Goal: Transaction & Acquisition: Purchase product/service

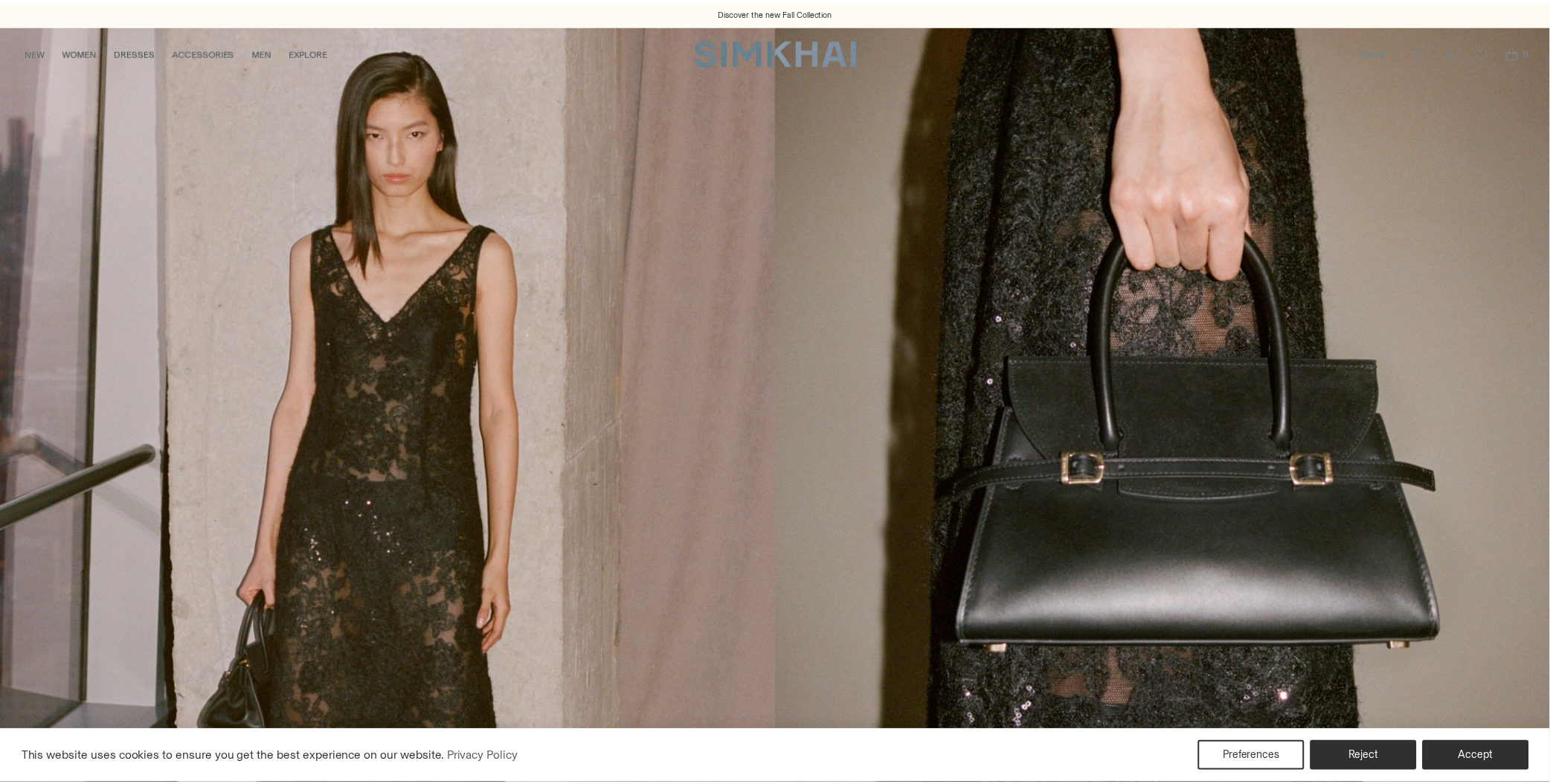
scroll to position [818, 0]
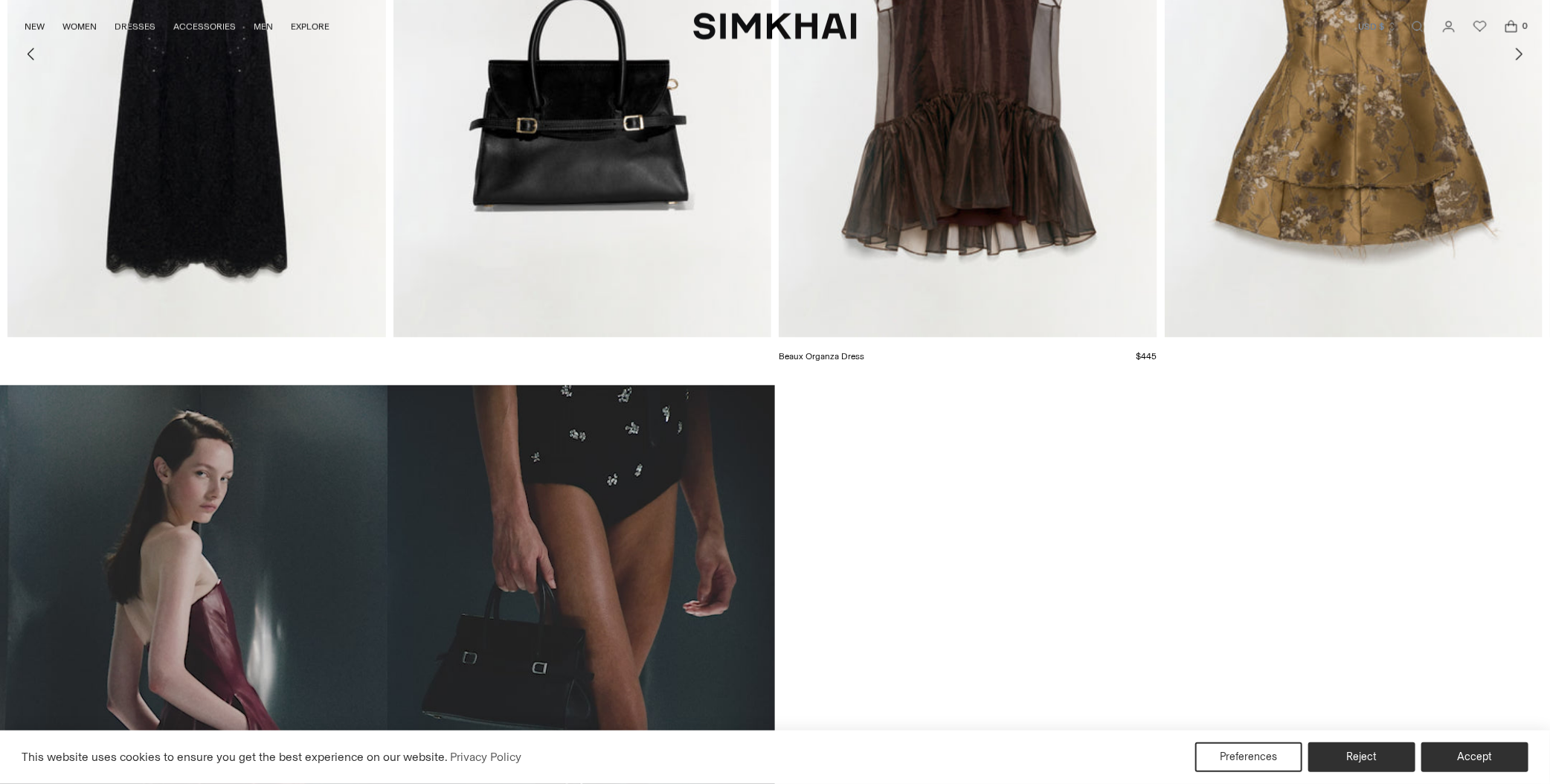
scroll to position [682, 0]
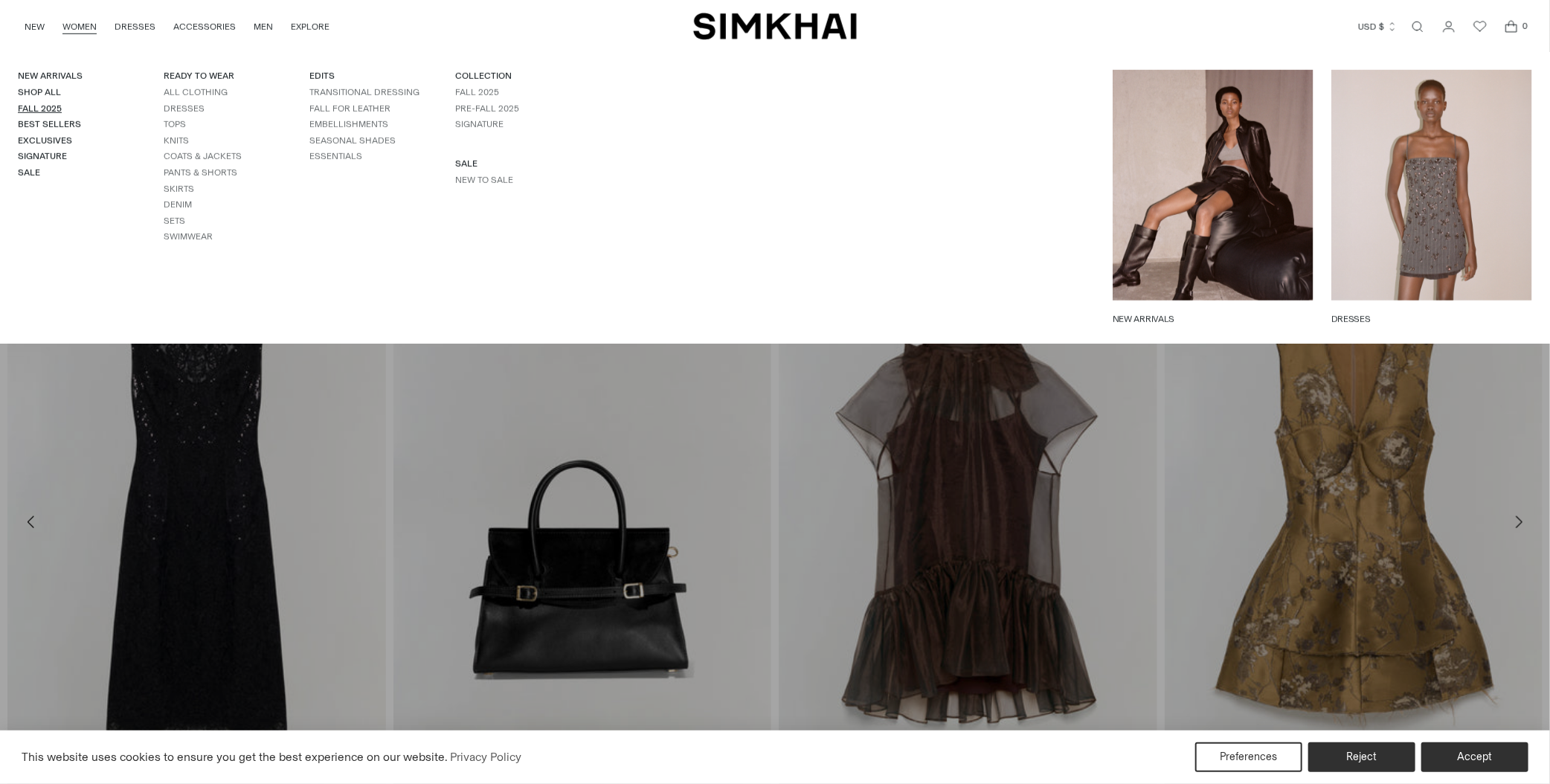
click at [35, 104] on link "Fall 2025" at bounding box center [39, 108] width 44 height 11
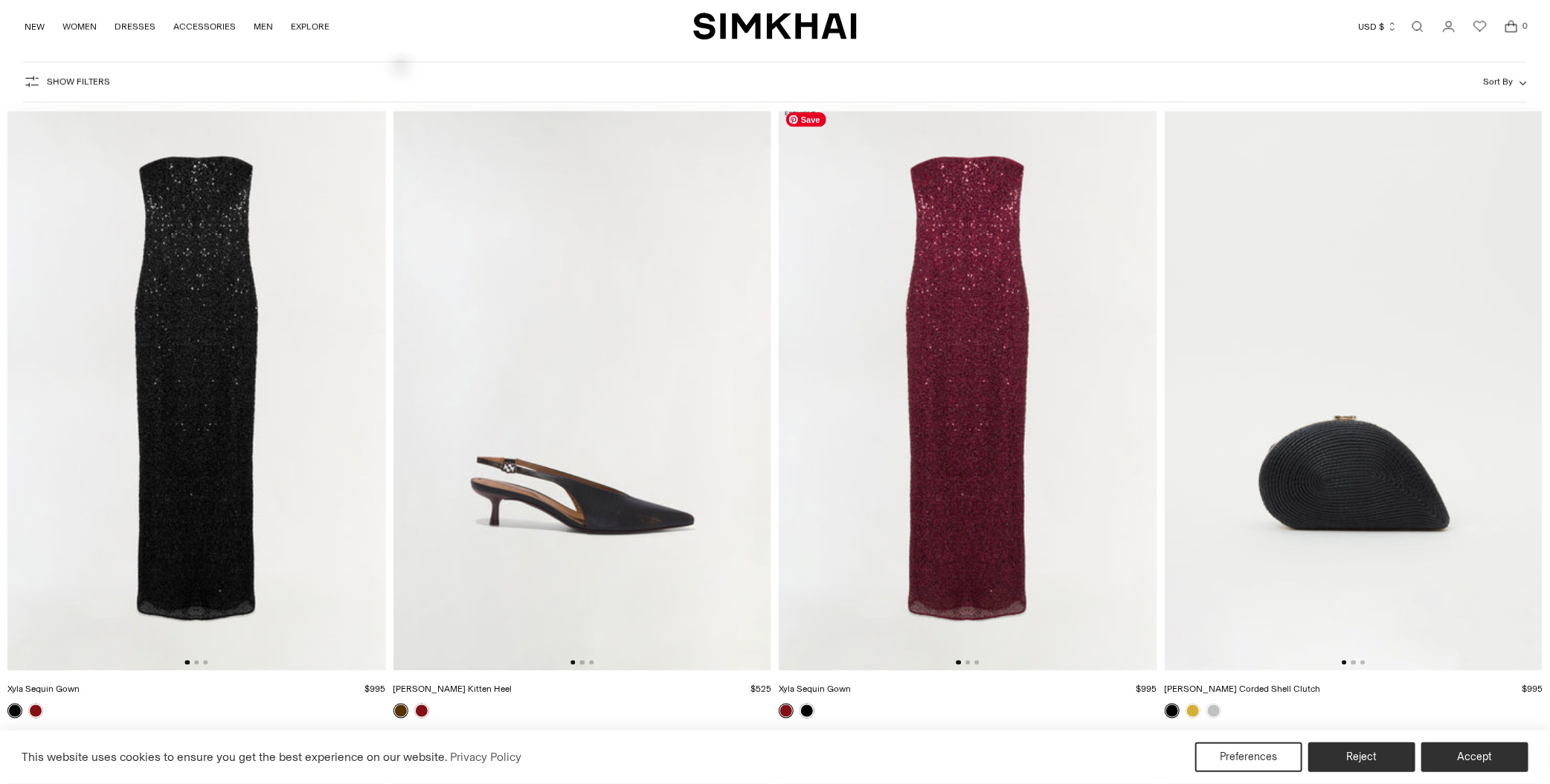
scroll to position [8477, 0]
click at [811, 714] on link at bounding box center [806, 711] width 15 height 15
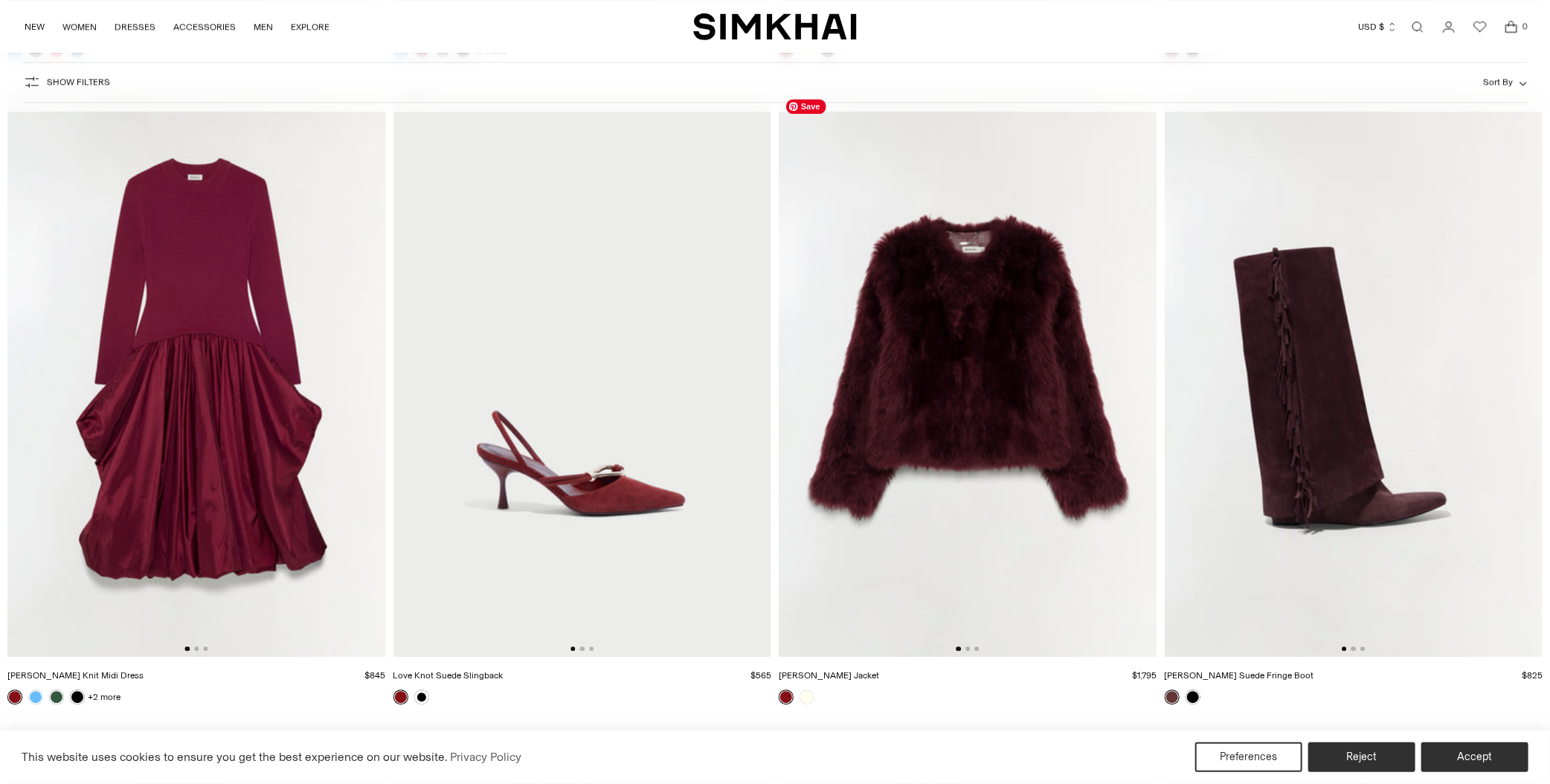
scroll to position [17029, 0]
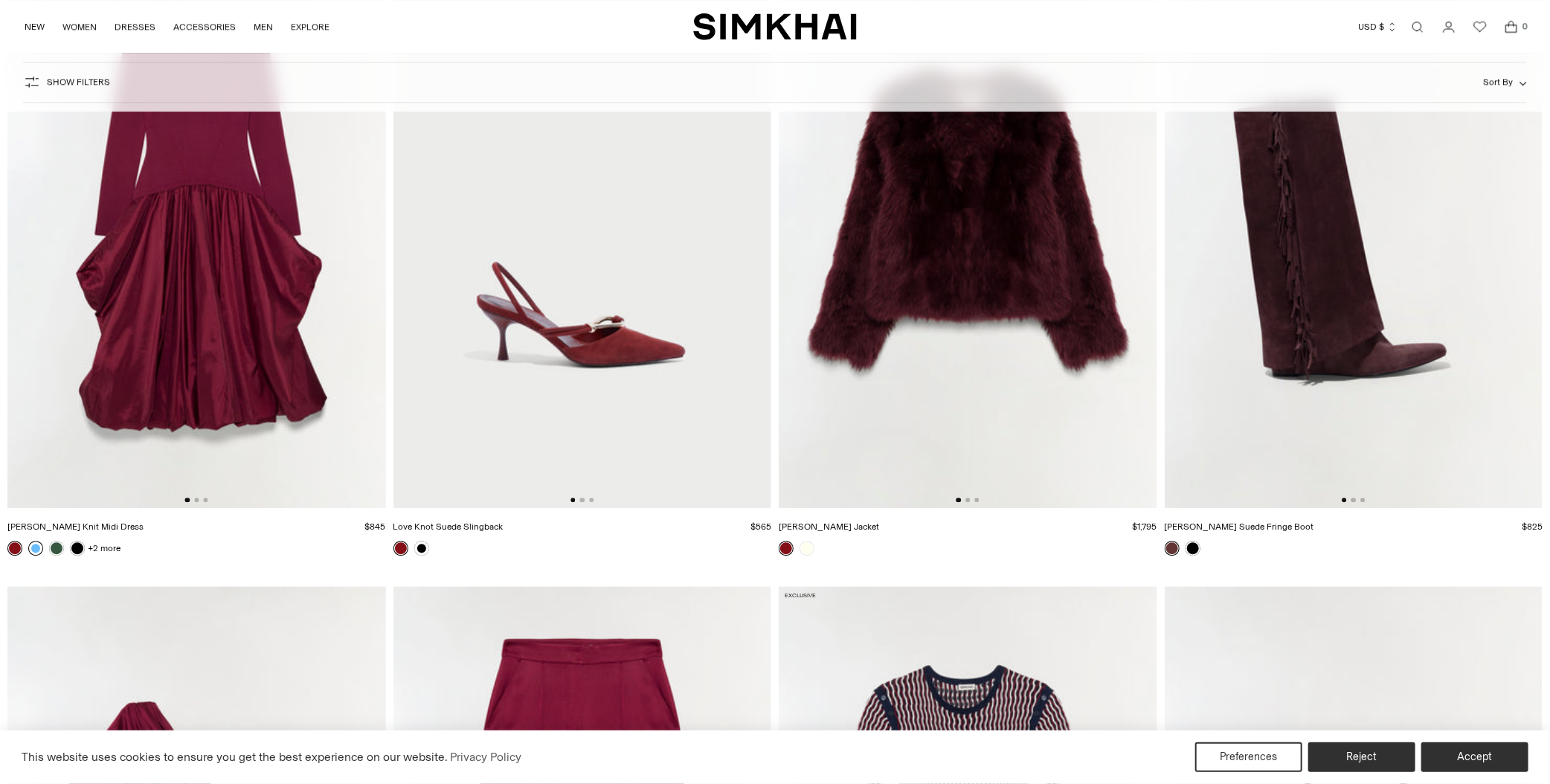
click at [41, 552] on link at bounding box center [35, 547] width 15 height 15
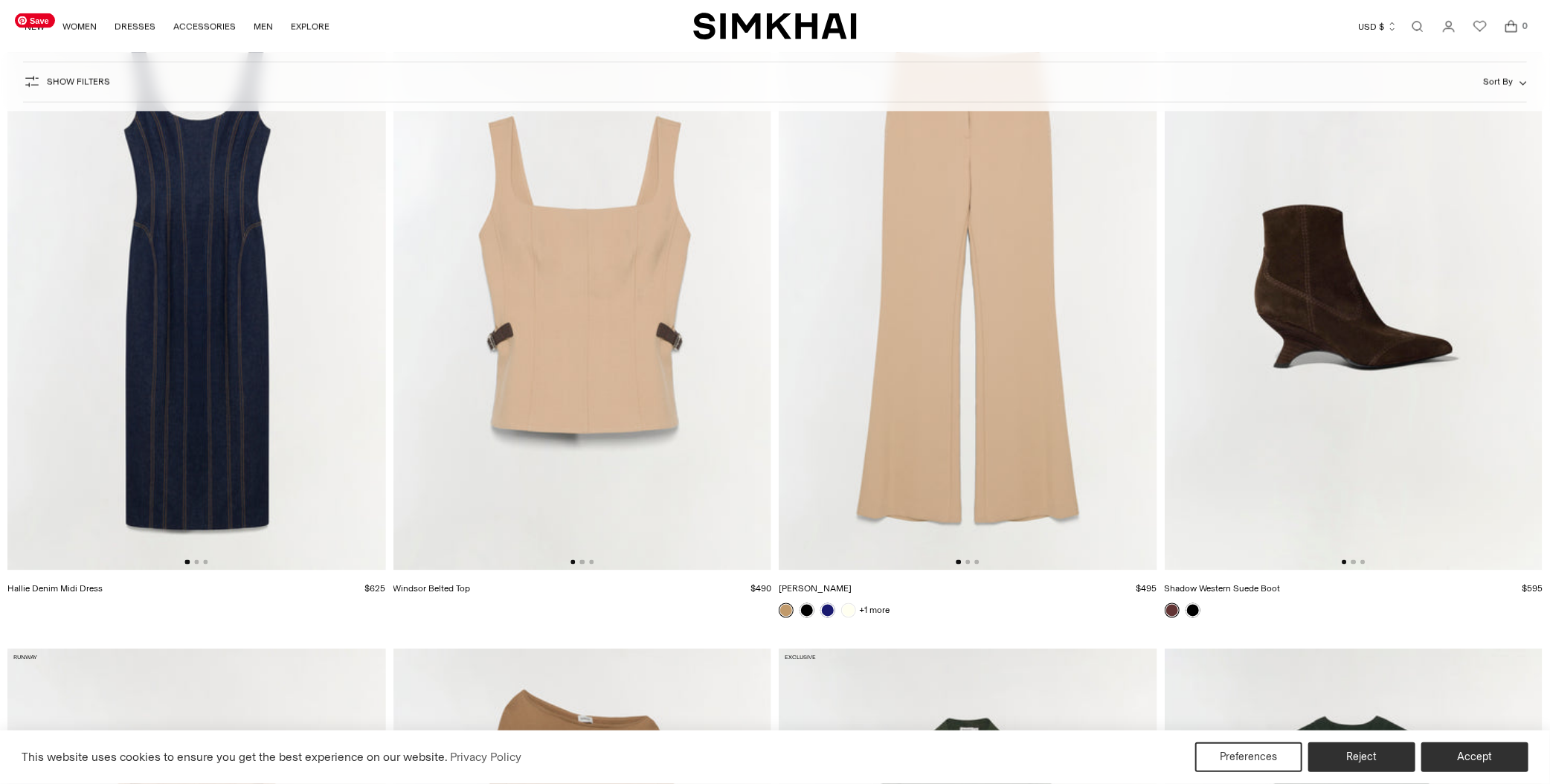
scroll to position [19483, 0]
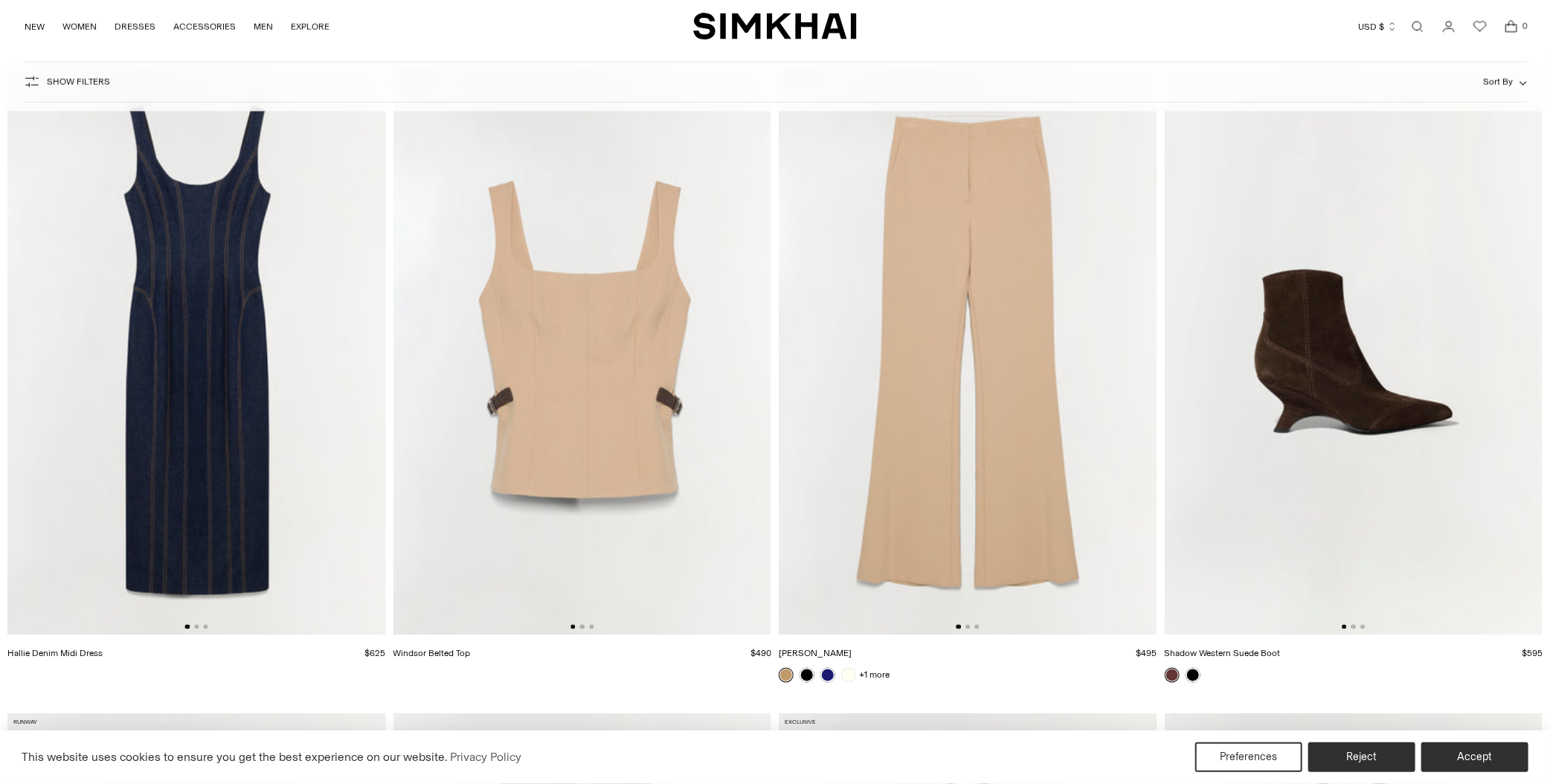
click at [193, 626] on div at bounding box center [197, 626] width 23 height 5
click at [205, 628] on button "Go to slide 3" at bounding box center [205, 626] width 5 height 5
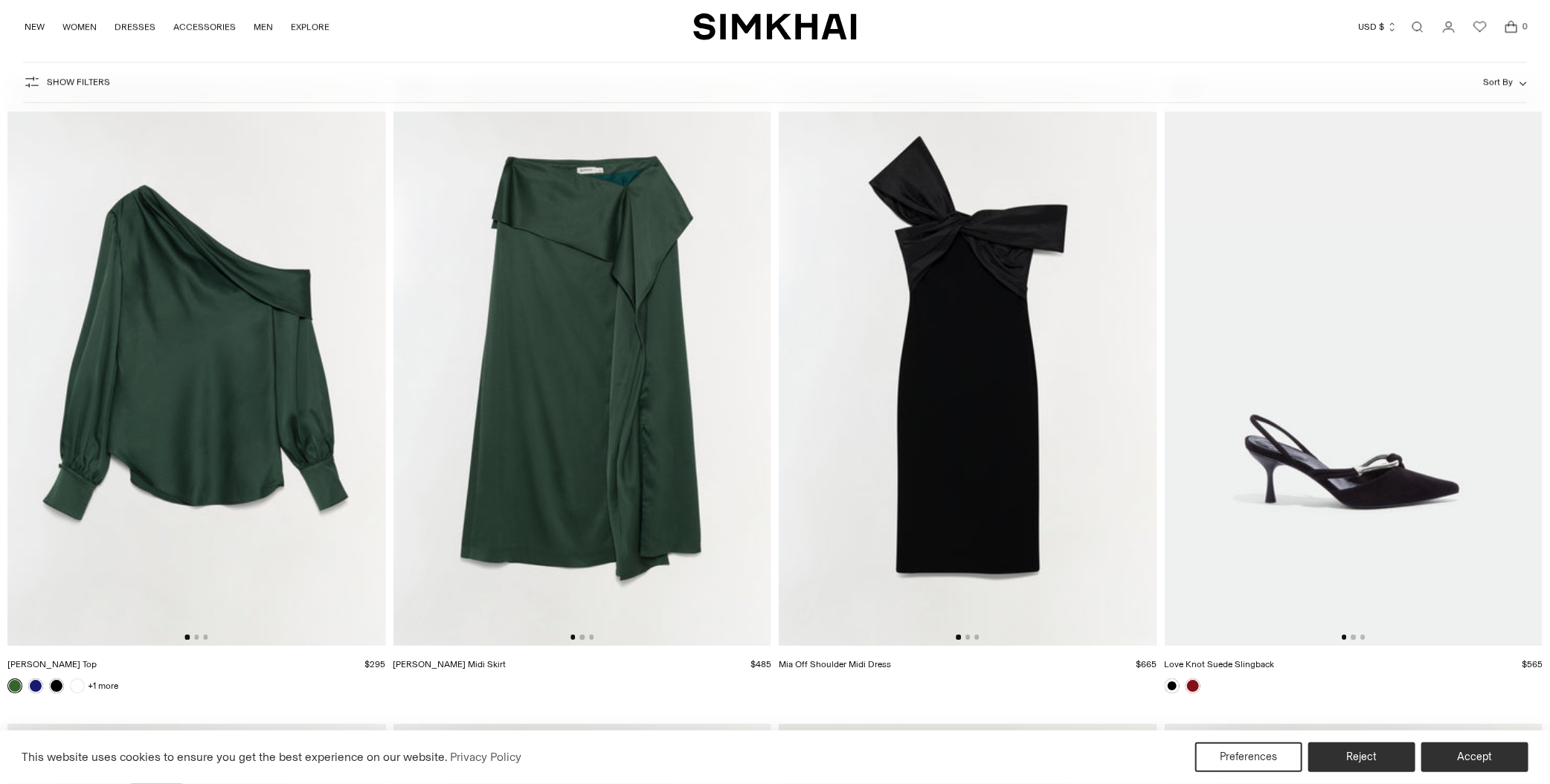
scroll to position [20747, 0]
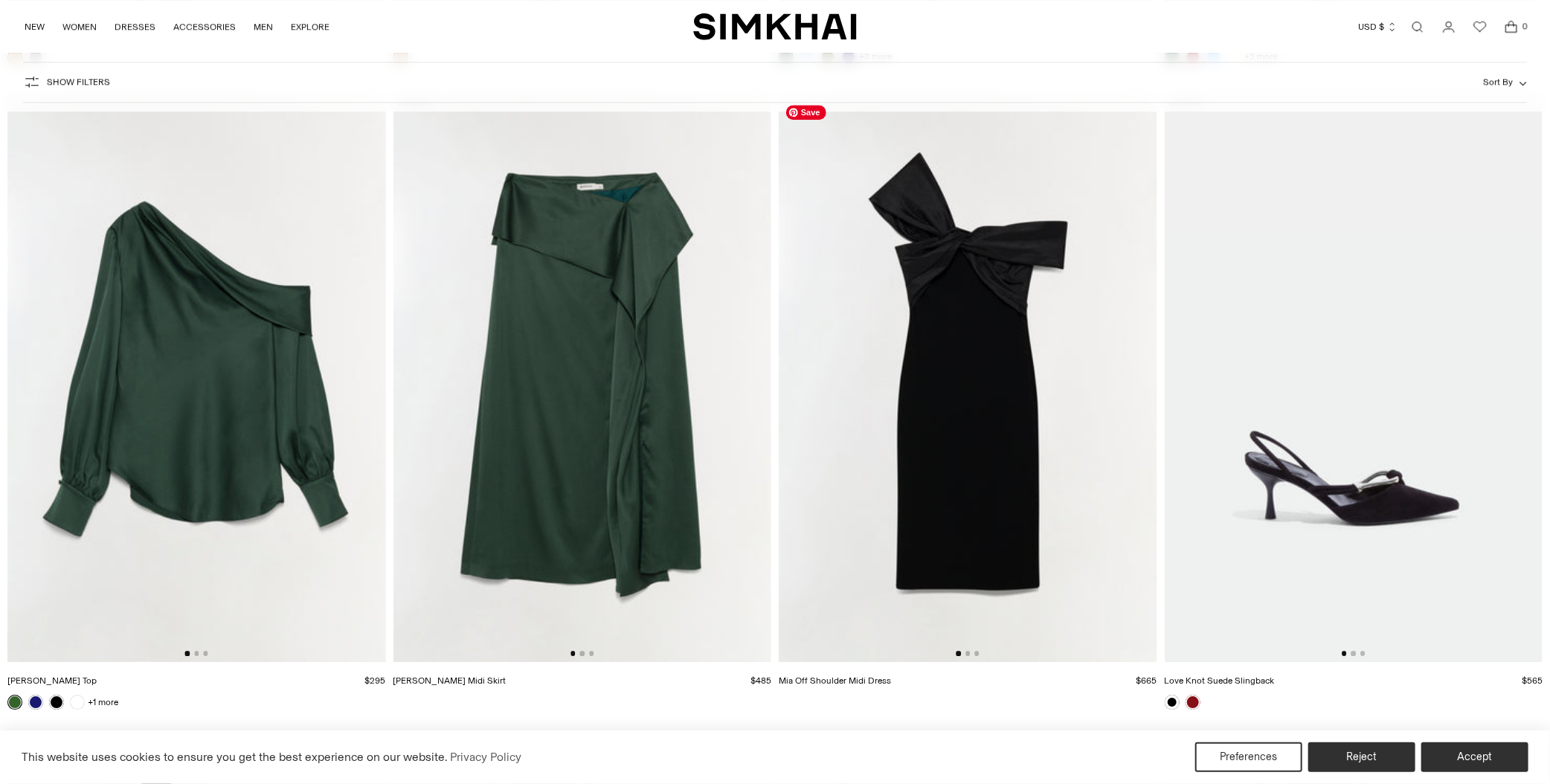
click at [957, 419] on img at bounding box center [968, 378] width 379 height 567
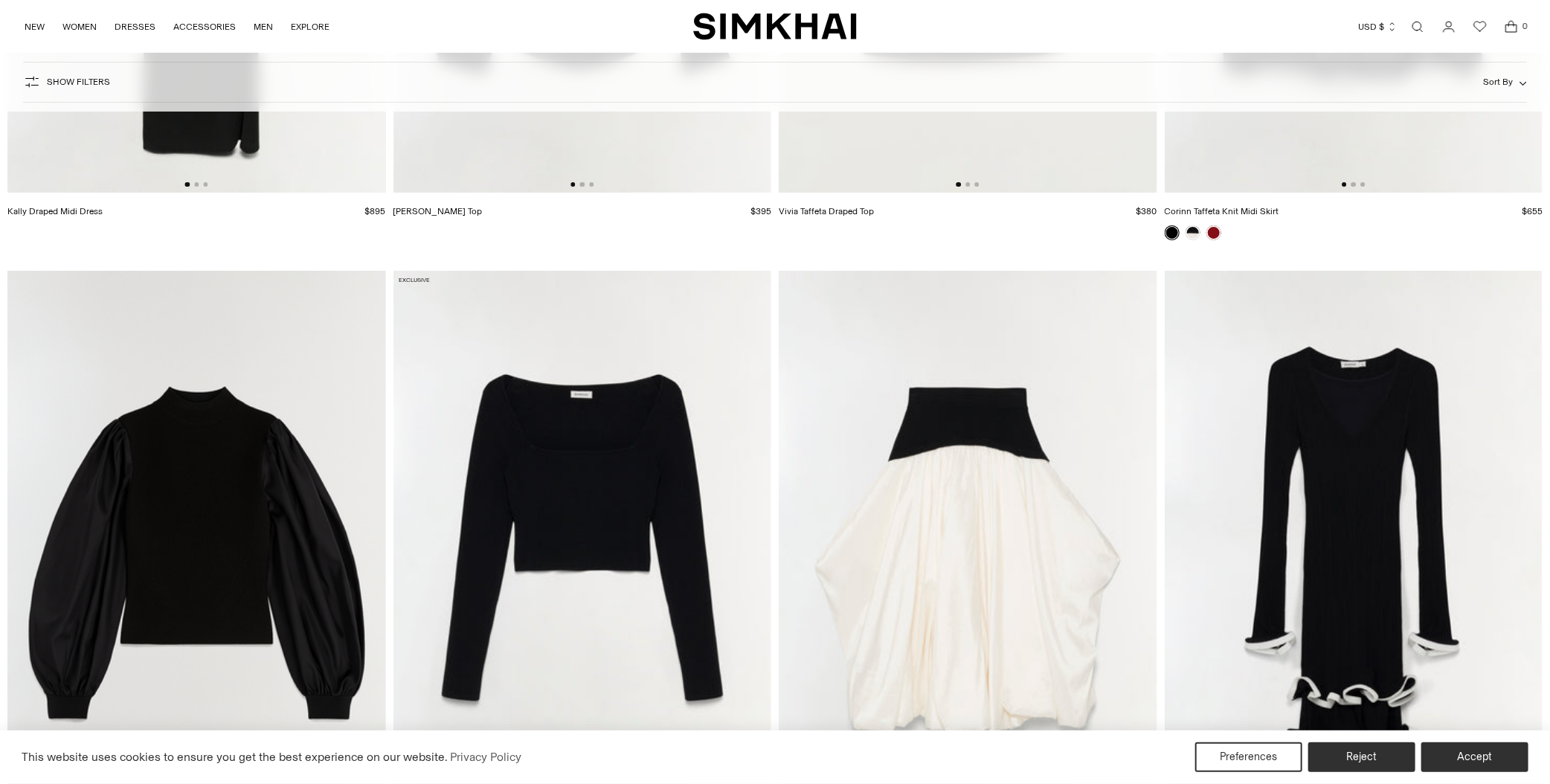
scroll to position [21937, 0]
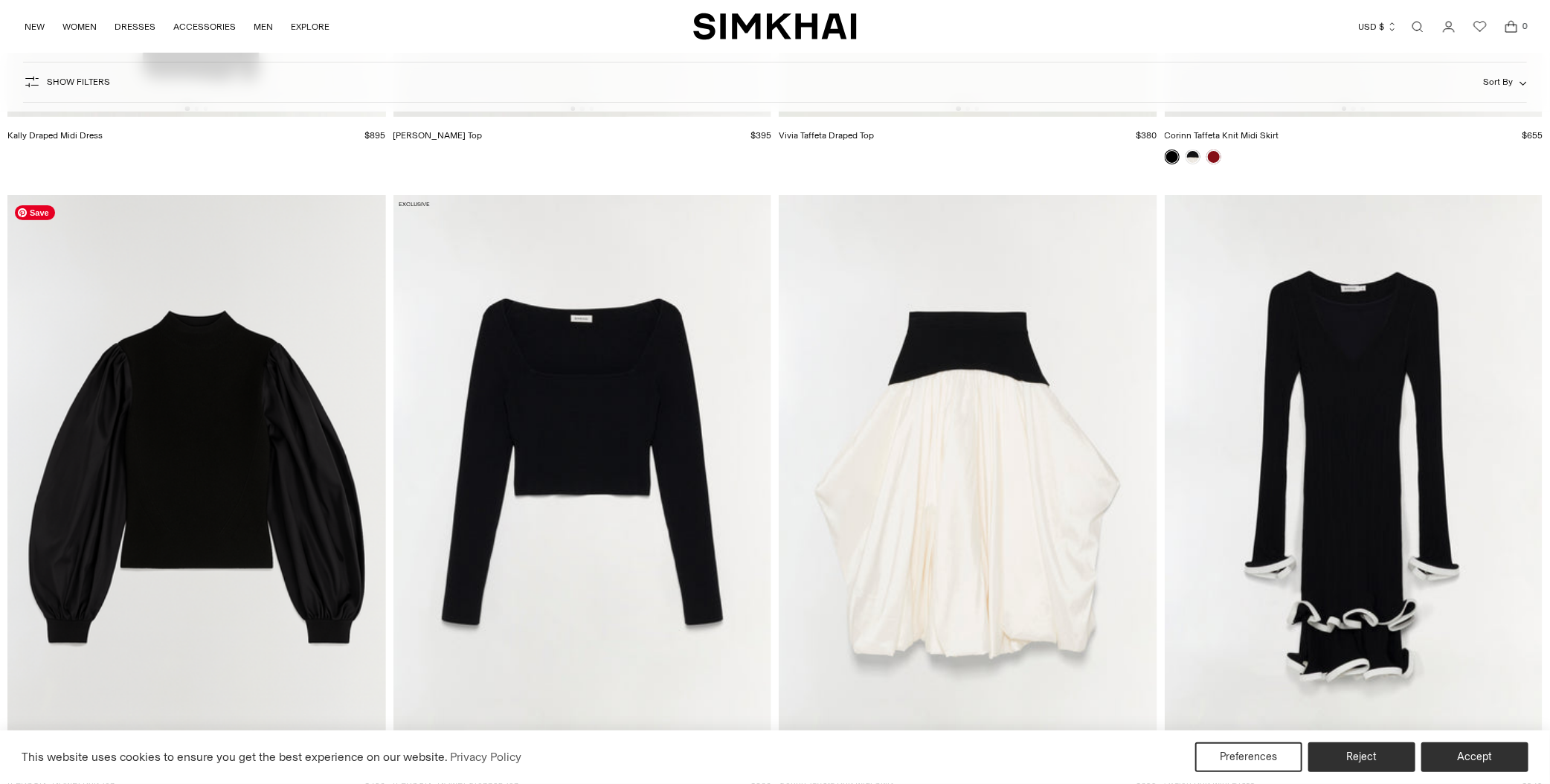
click at [162, 546] on img at bounding box center [197, 479] width 379 height 567
click at [1010, 489] on img at bounding box center [968, 479] width 379 height 567
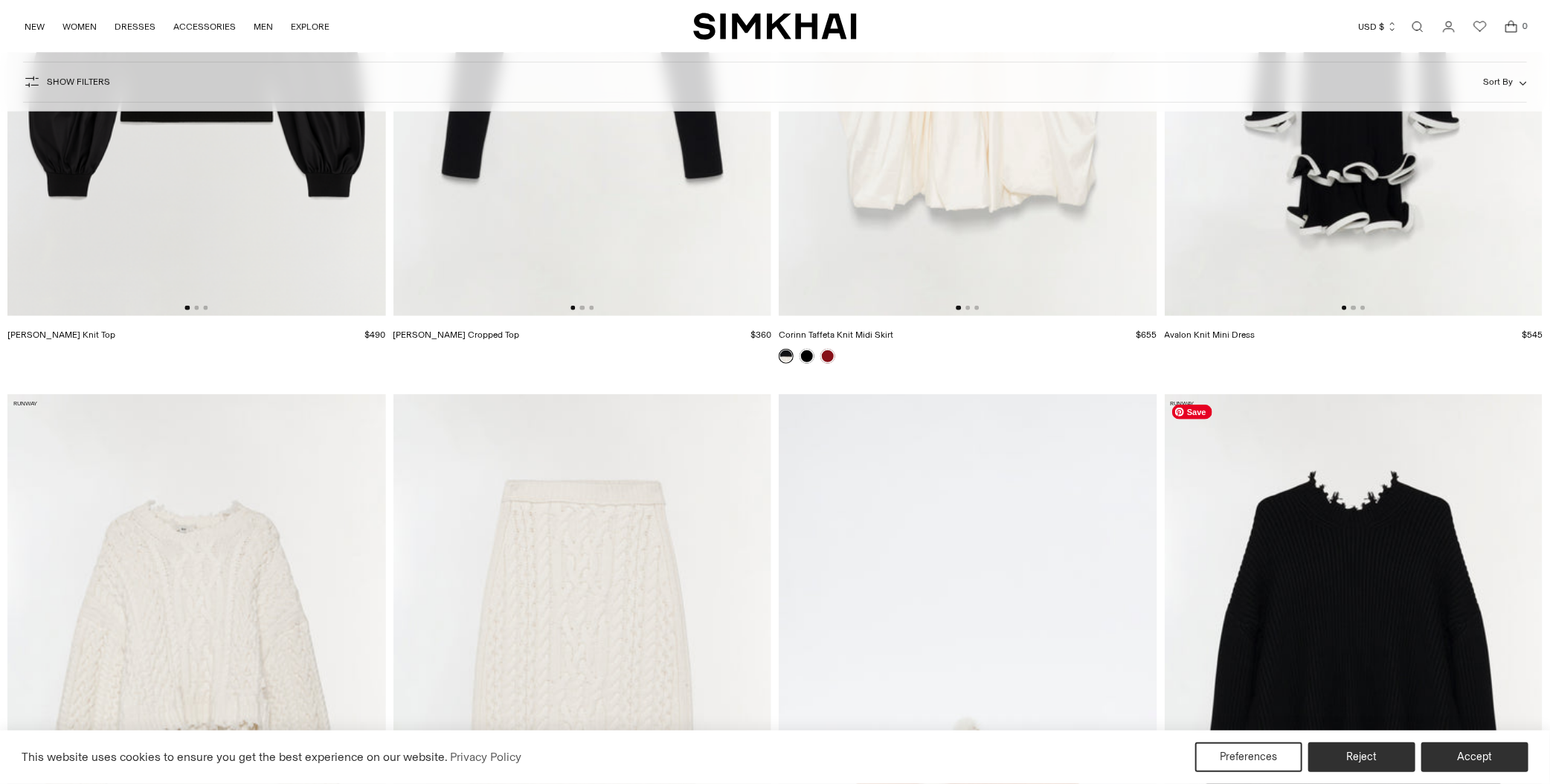
scroll to position [22085, 0]
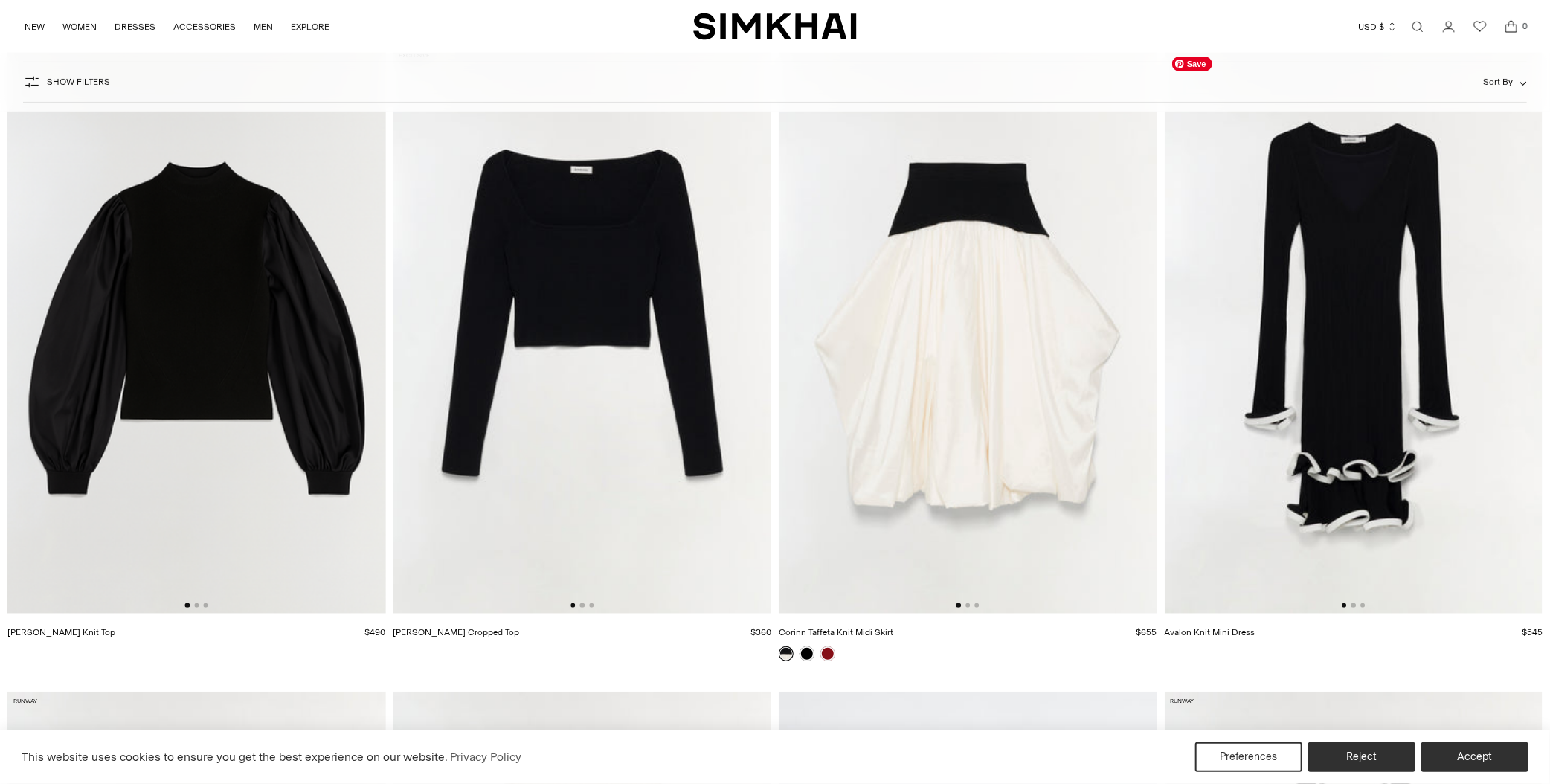
click at [1375, 340] on img at bounding box center [1355, 330] width 379 height 567
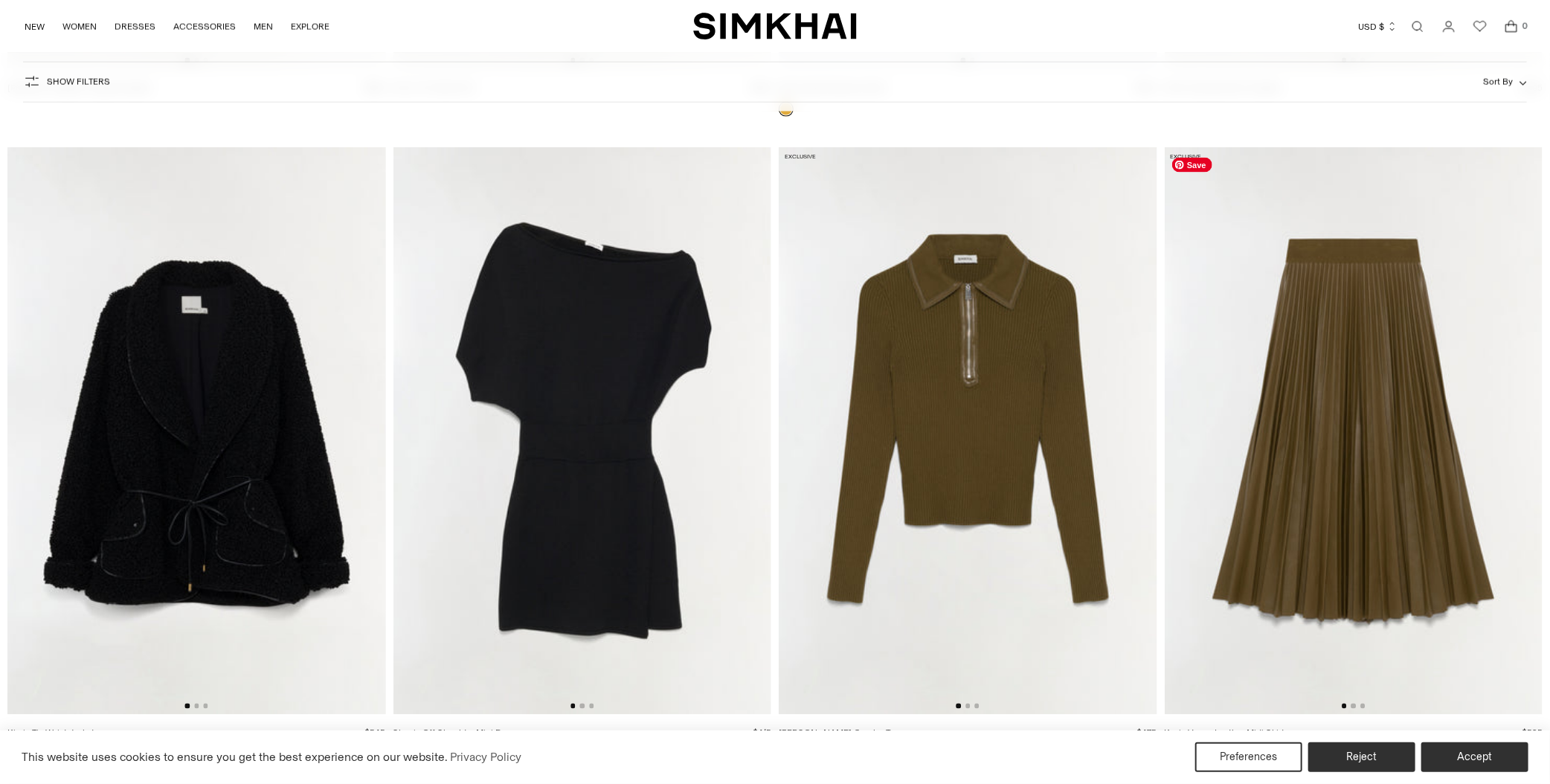
scroll to position [23424, 0]
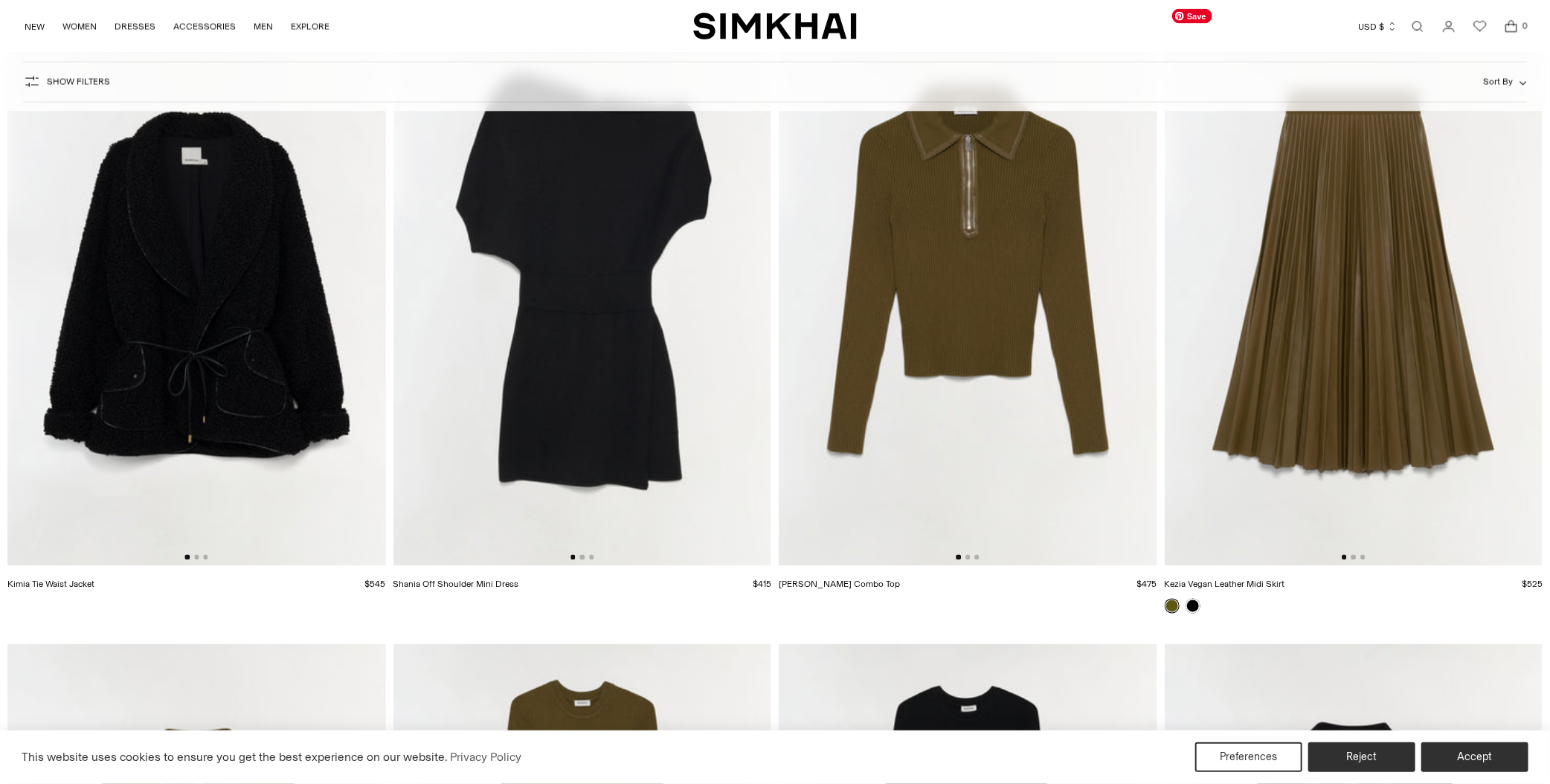
click at [1414, 324] on img at bounding box center [1355, 281] width 379 height 567
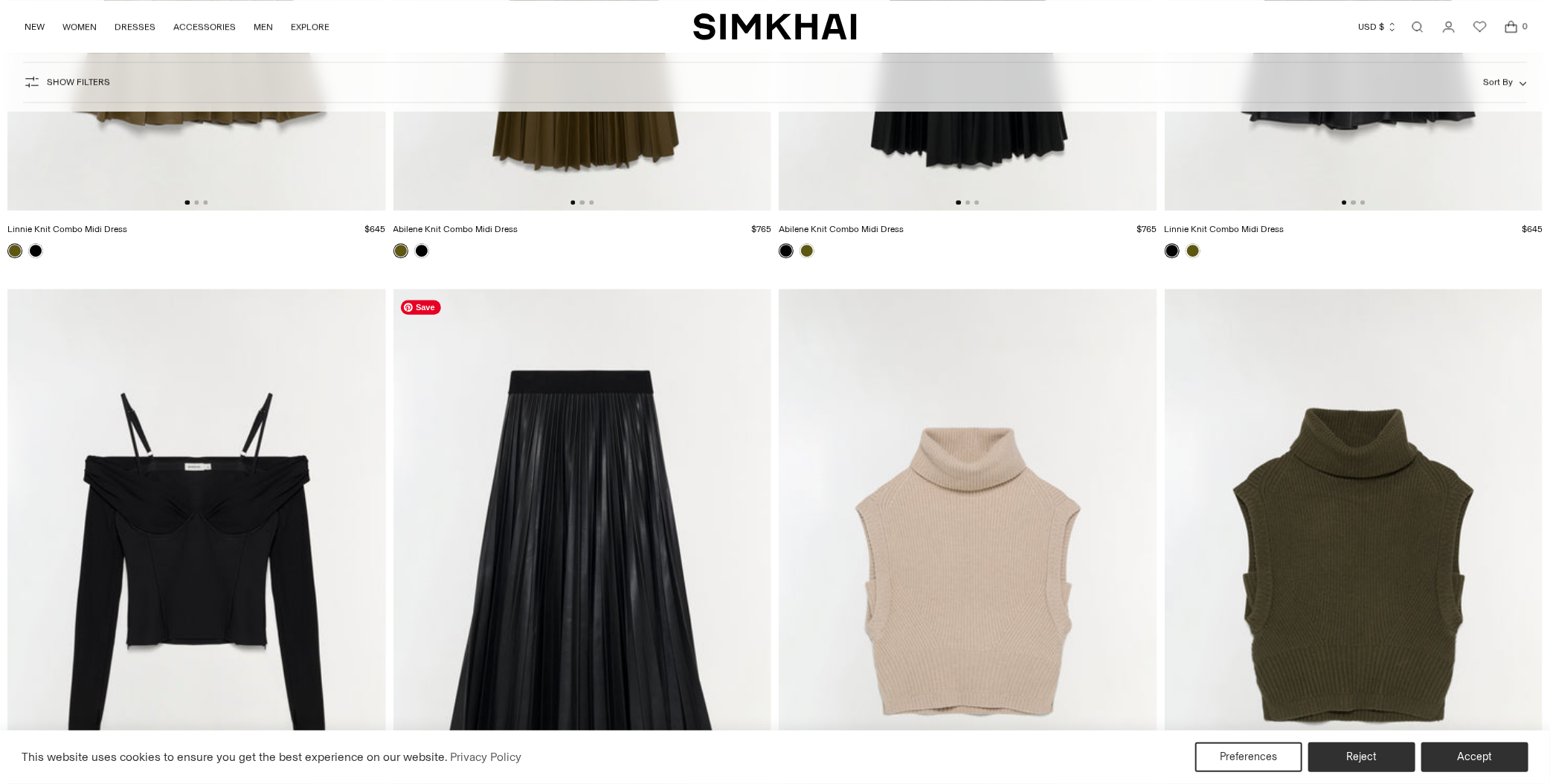
scroll to position [24689, 0]
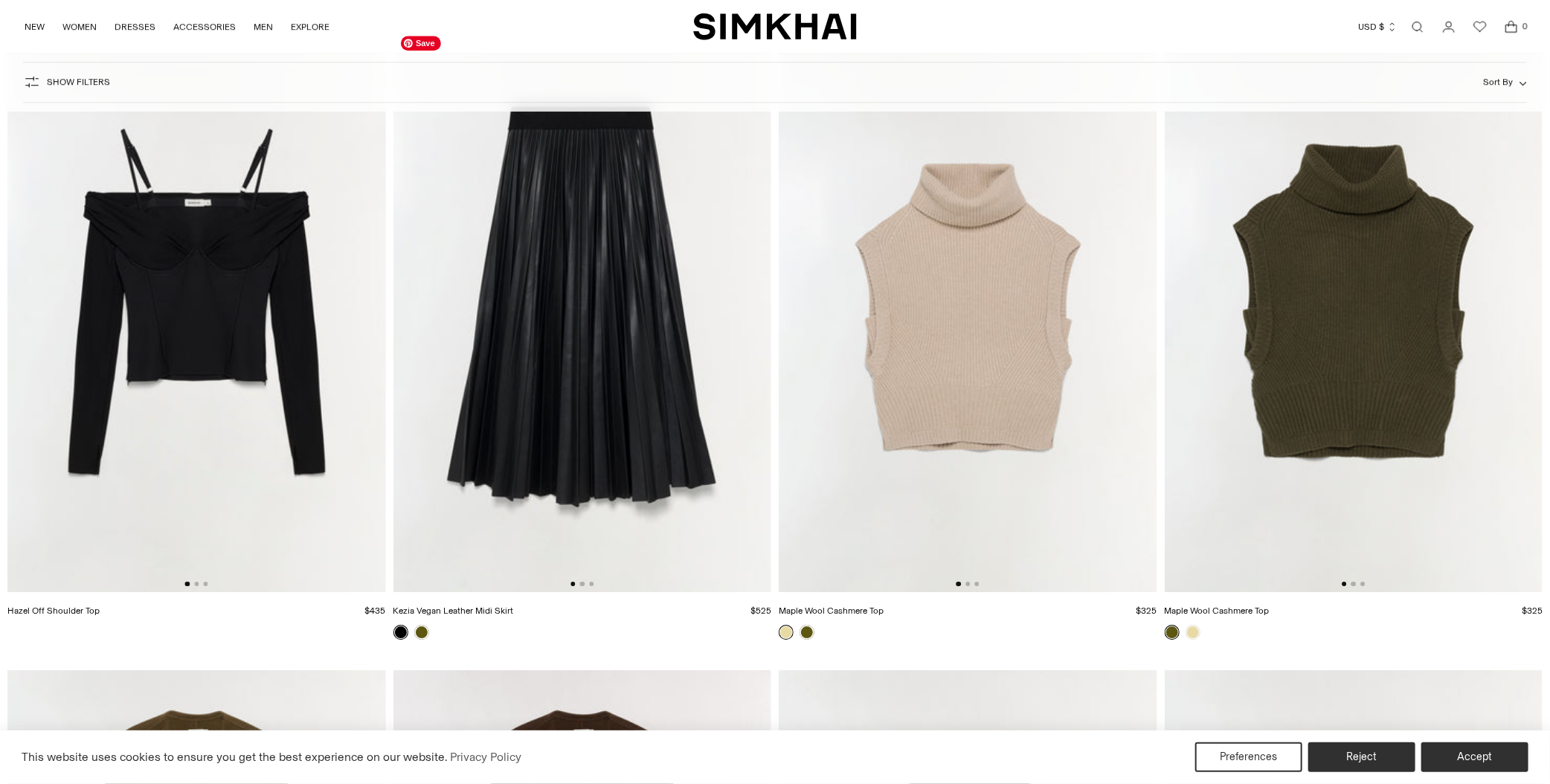
click at [574, 395] on img at bounding box center [583, 307] width 379 height 567
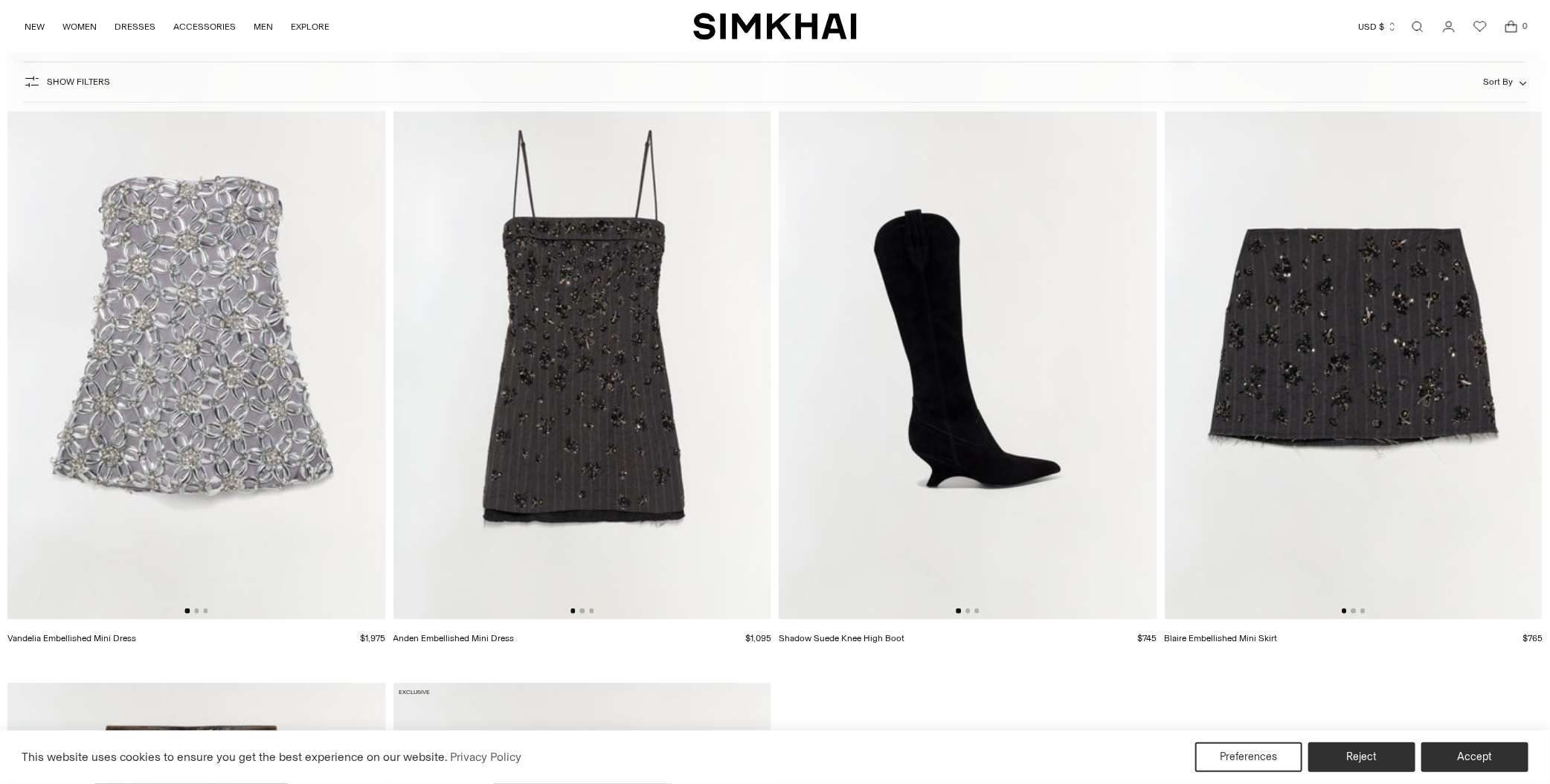
scroll to position [25952, 0]
click at [182, 421] on img at bounding box center [197, 334] width 379 height 567
click at [626, 457] on img at bounding box center [583, 334] width 379 height 567
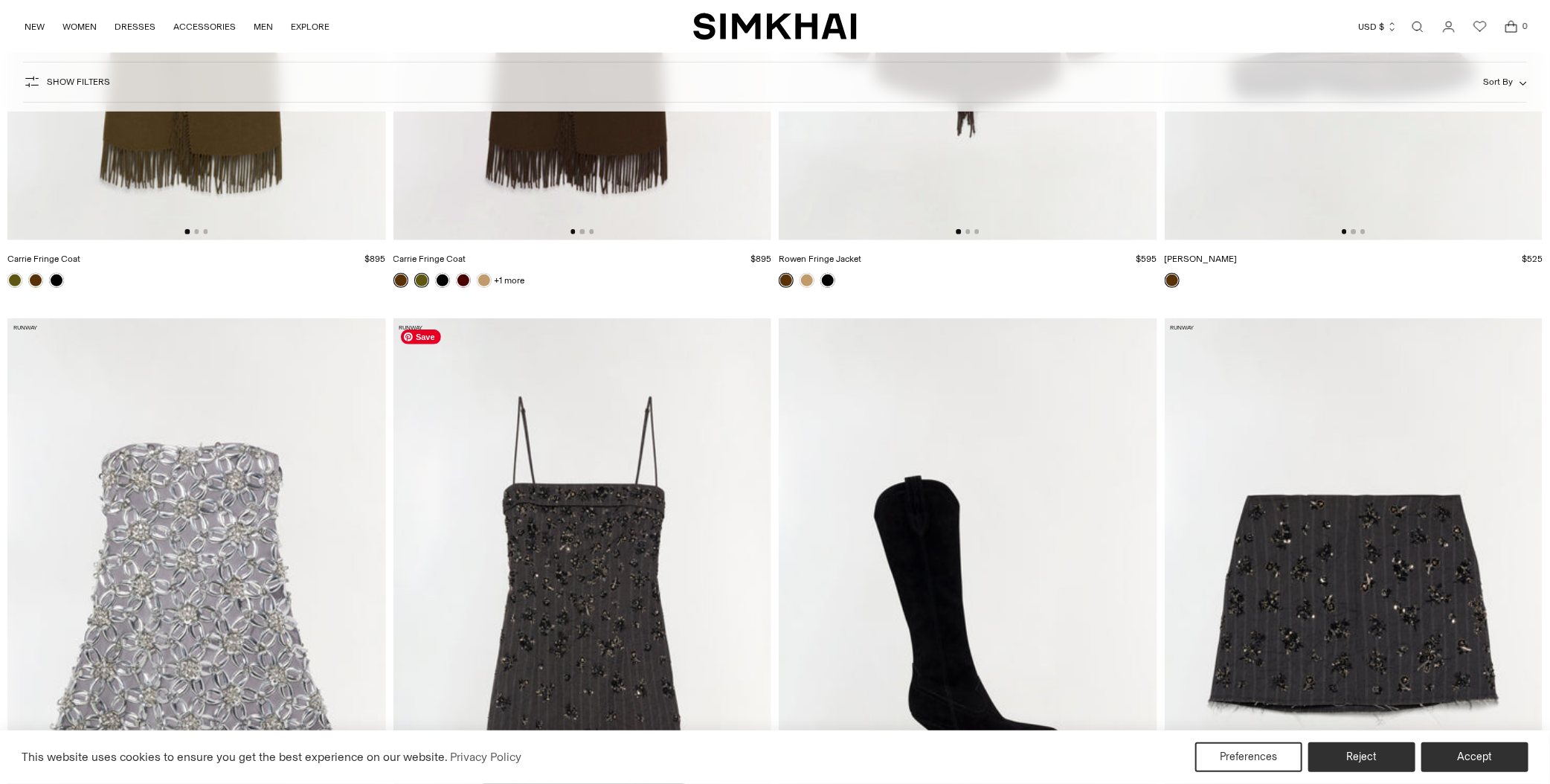
scroll to position [25668, 0]
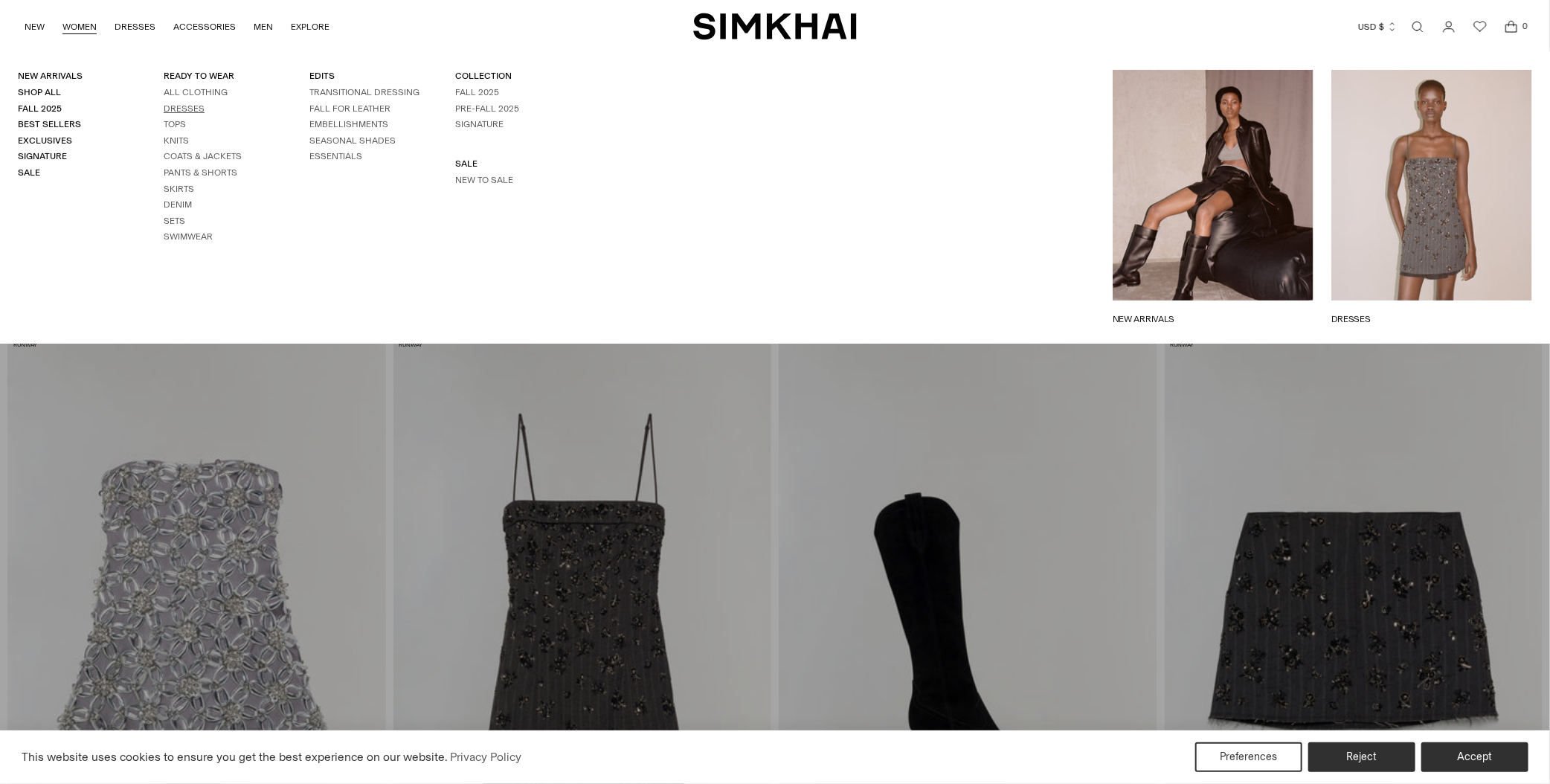
click at [189, 108] on link "Dresses" at bounding box center [184, 108] width 41 height 11
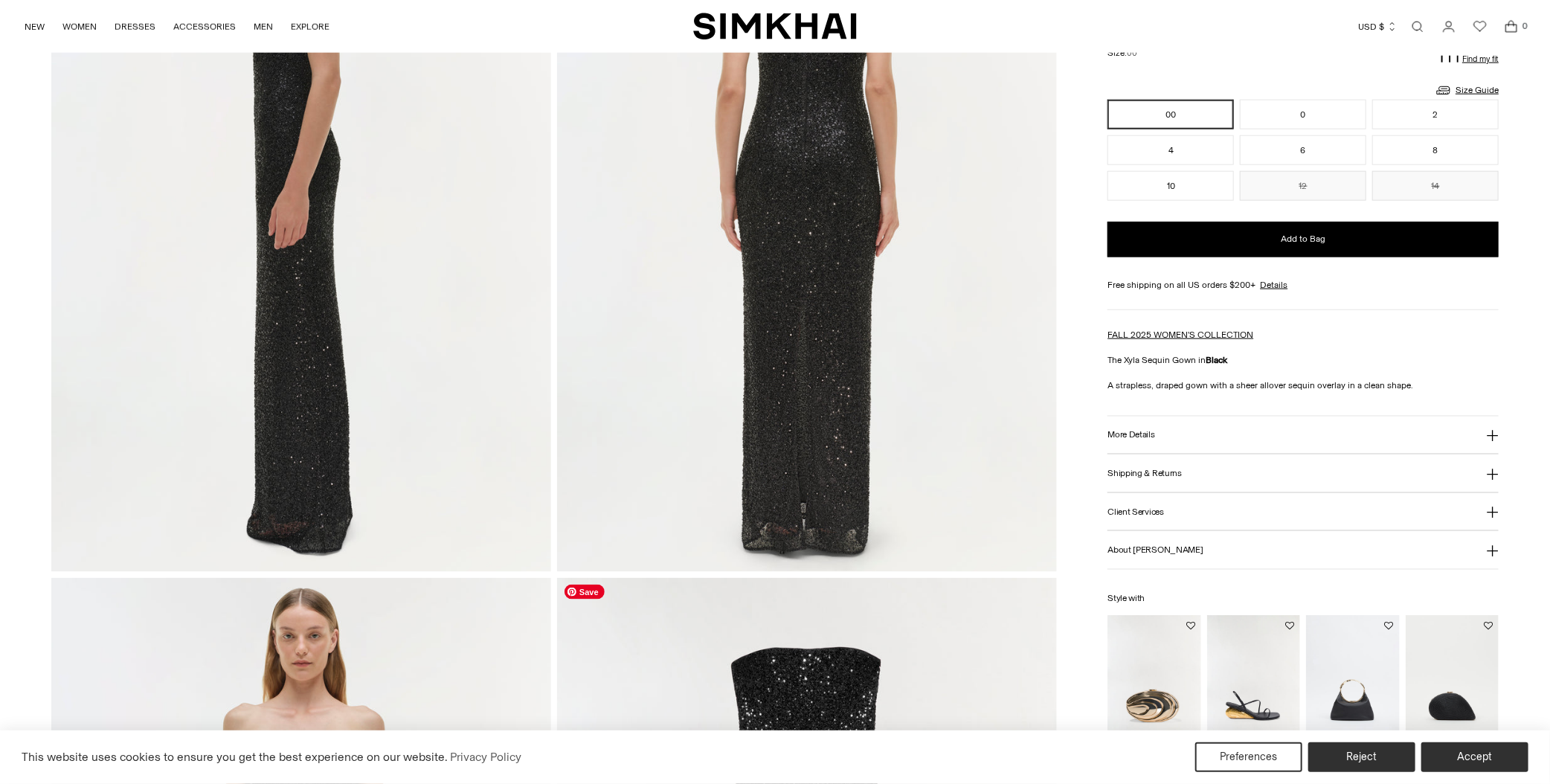
scroll to position [1407, 0]
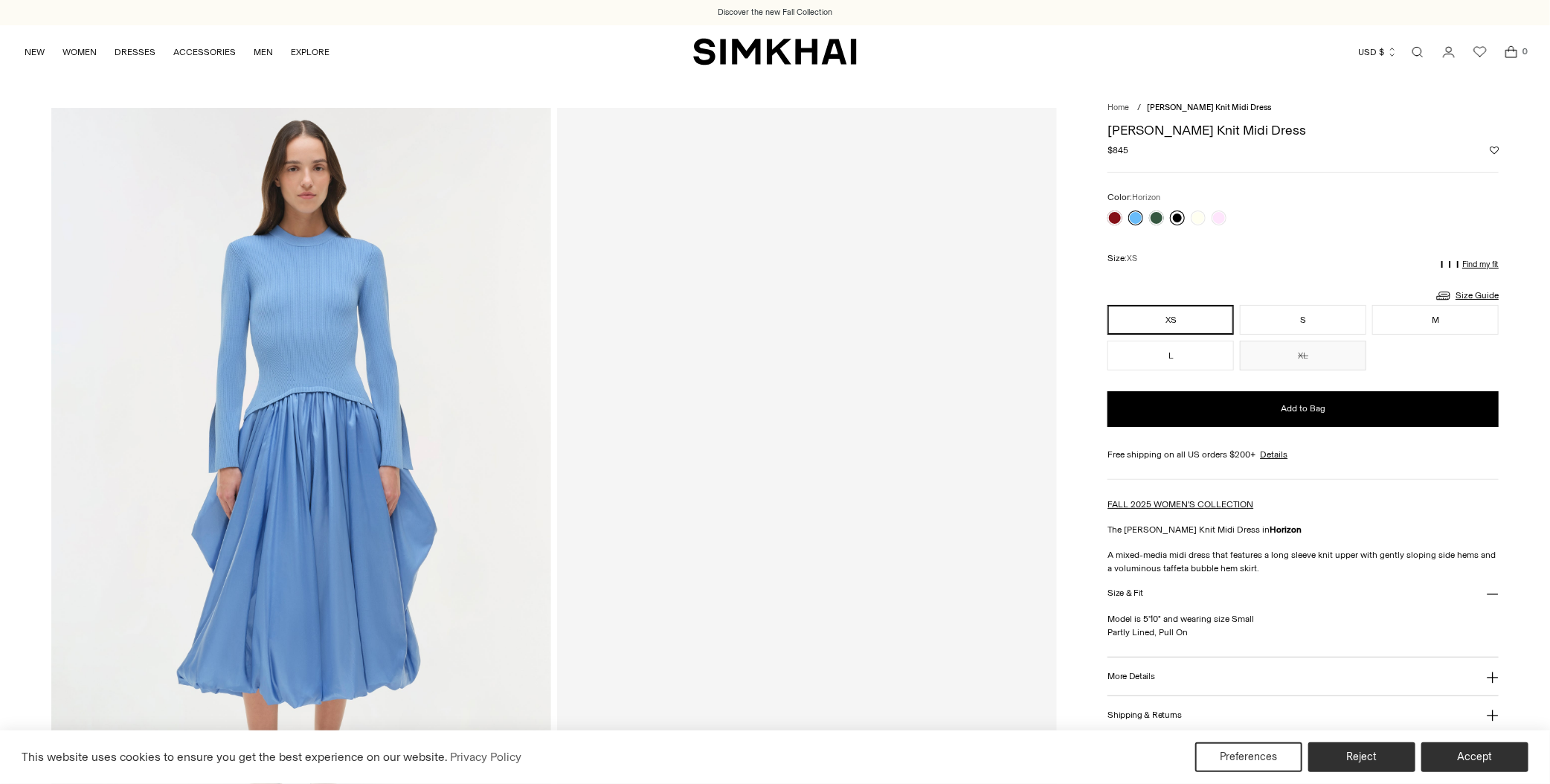
click at [1176, 212] on link at bounding box center [1177, 218] width 15 height 15
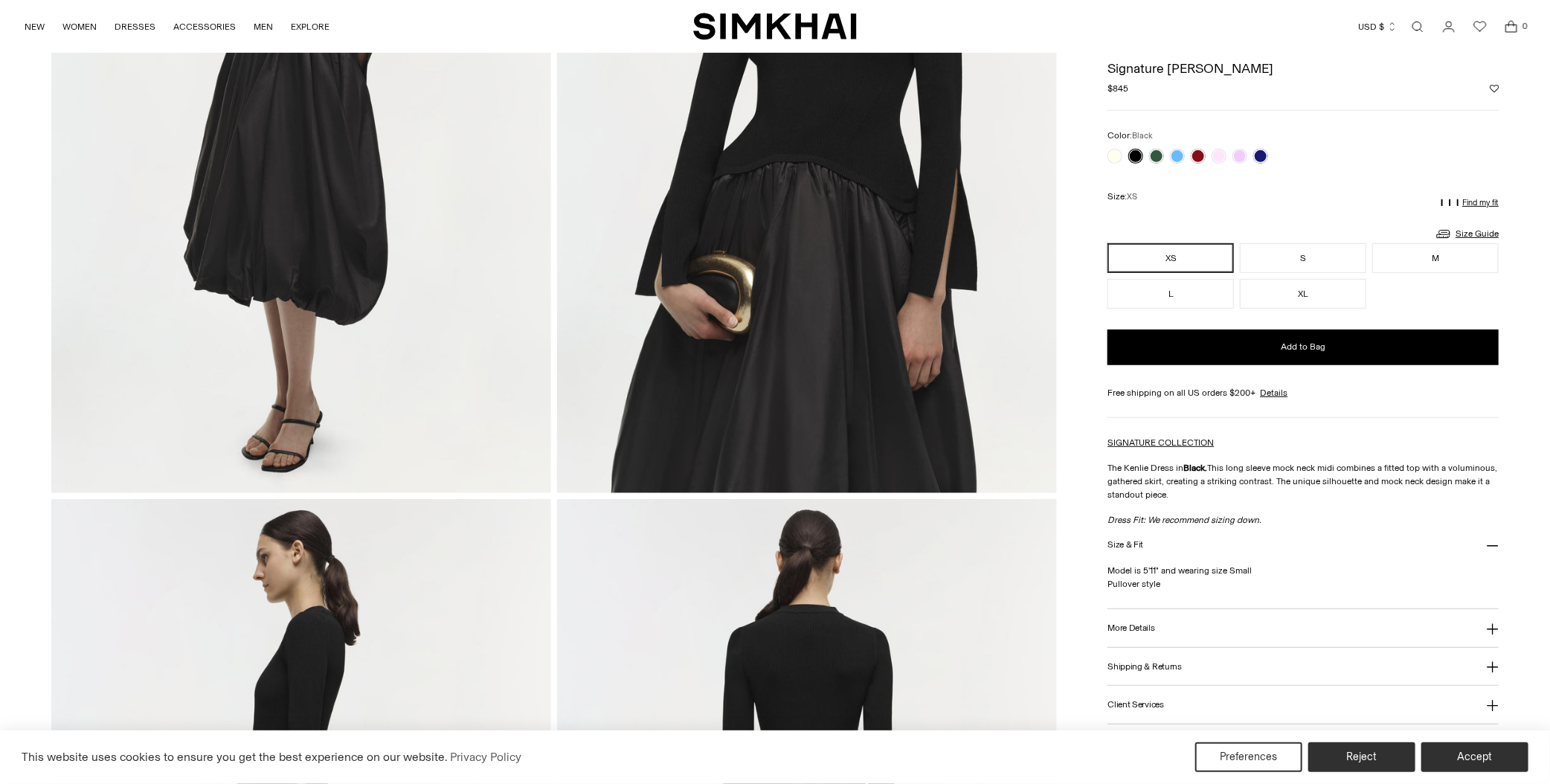
scroll to position [68, 0]
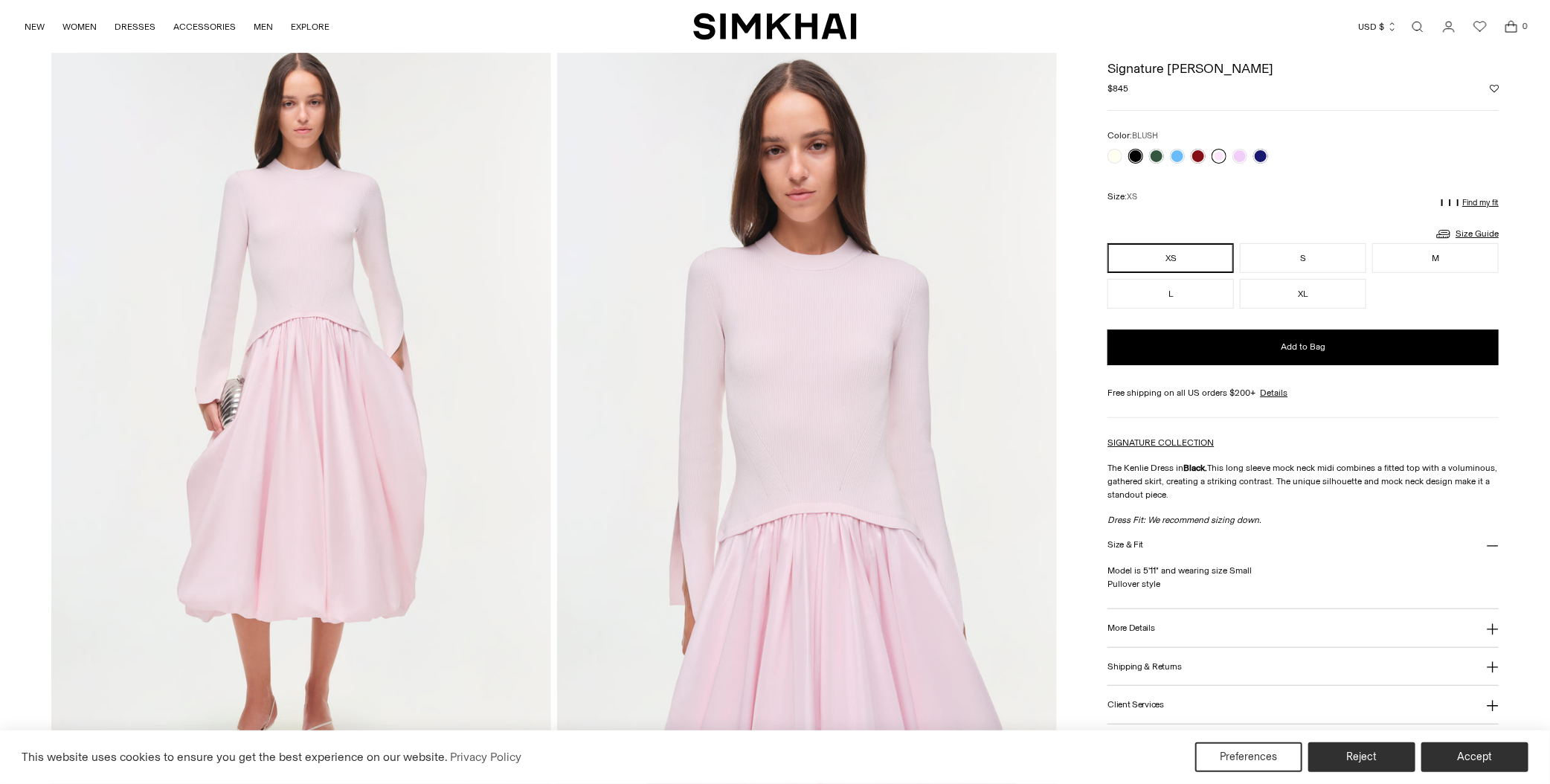
click at [1220, 159] on link at bounding box center [1218, 156] width 15 height 15
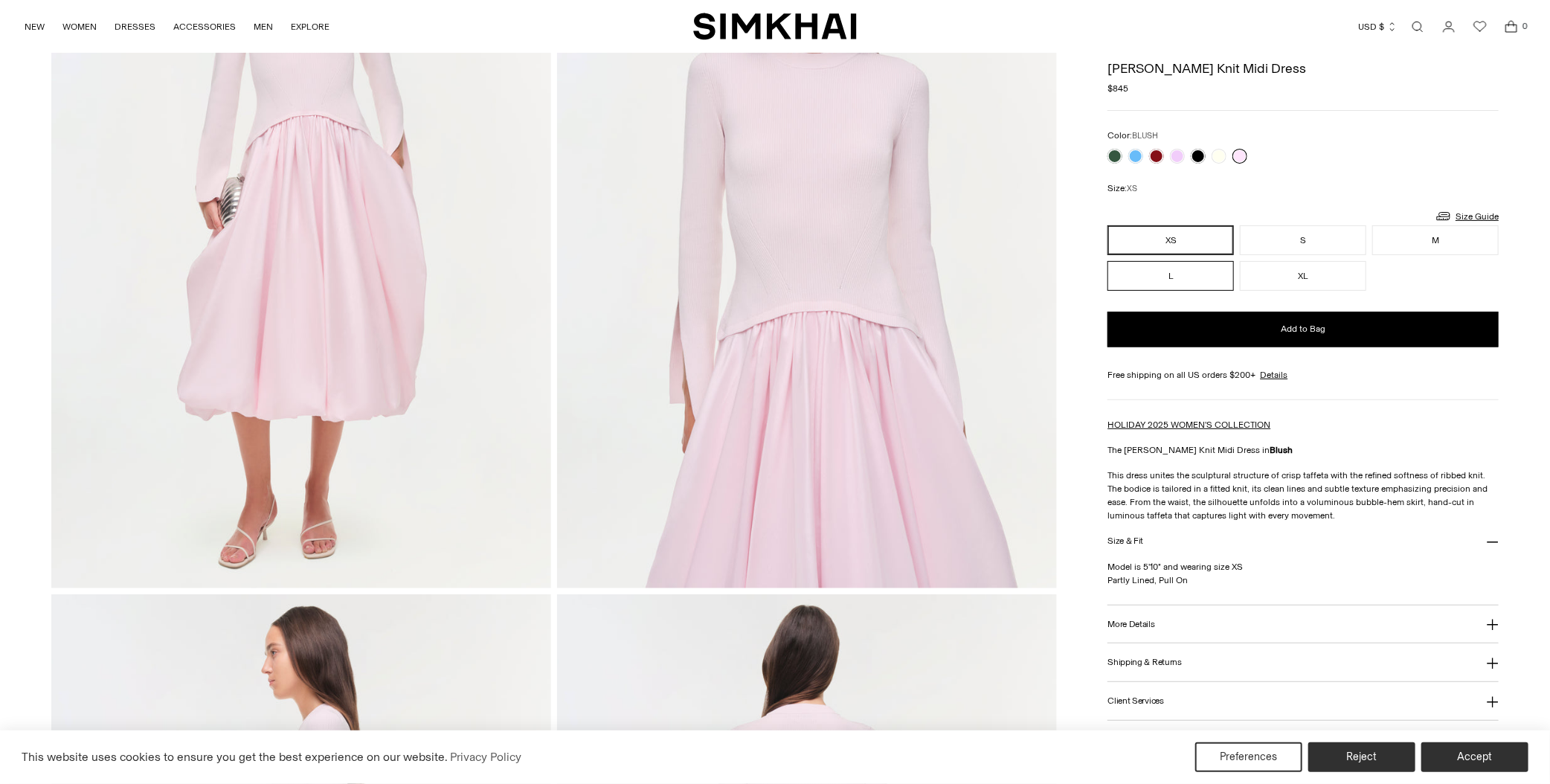
scroll to position [68, 0]
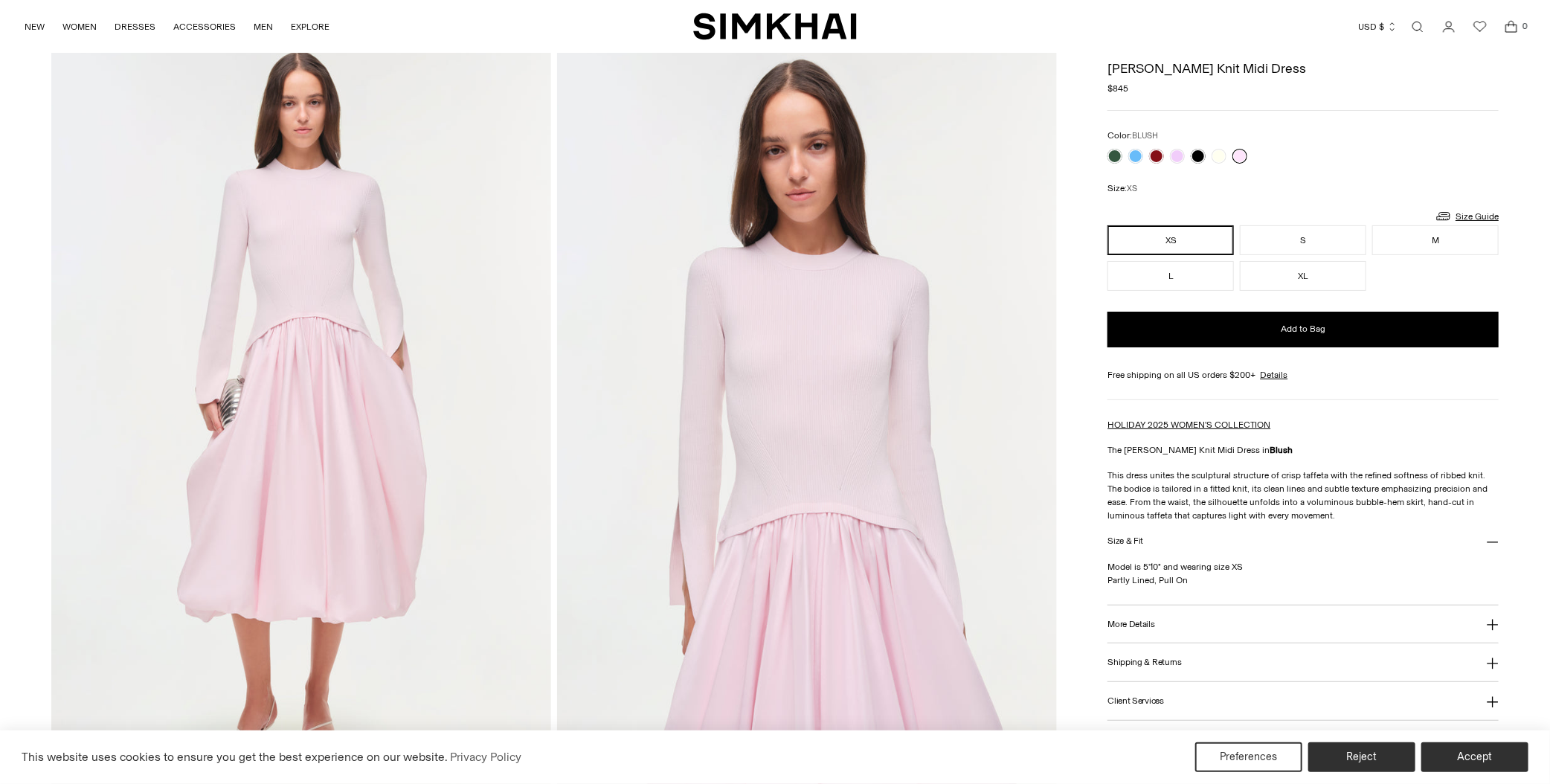
click at [1240, 154] on link at bounding box center [1240, 156] width 15 height 15
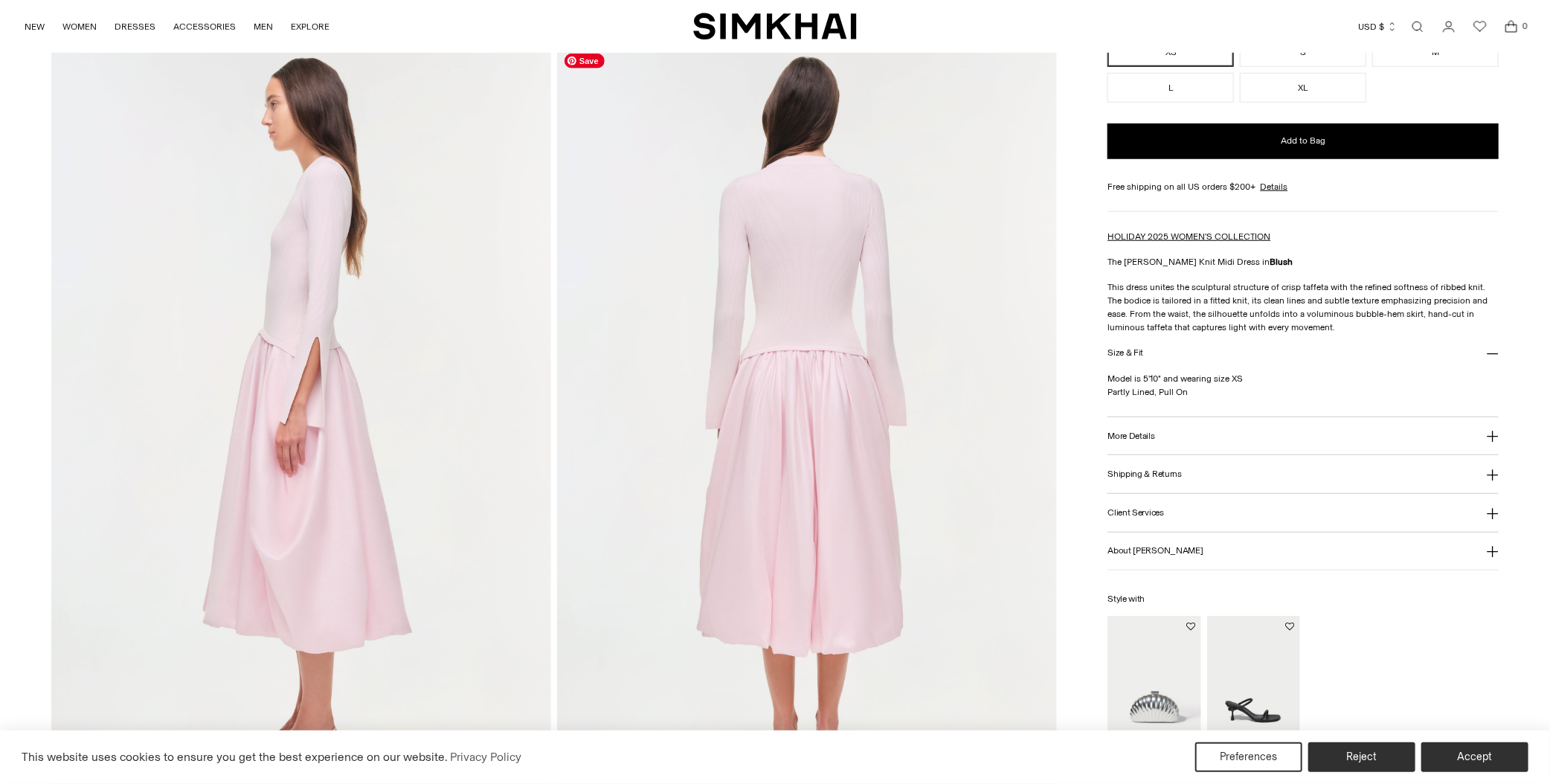
scroll to position [818, 0]
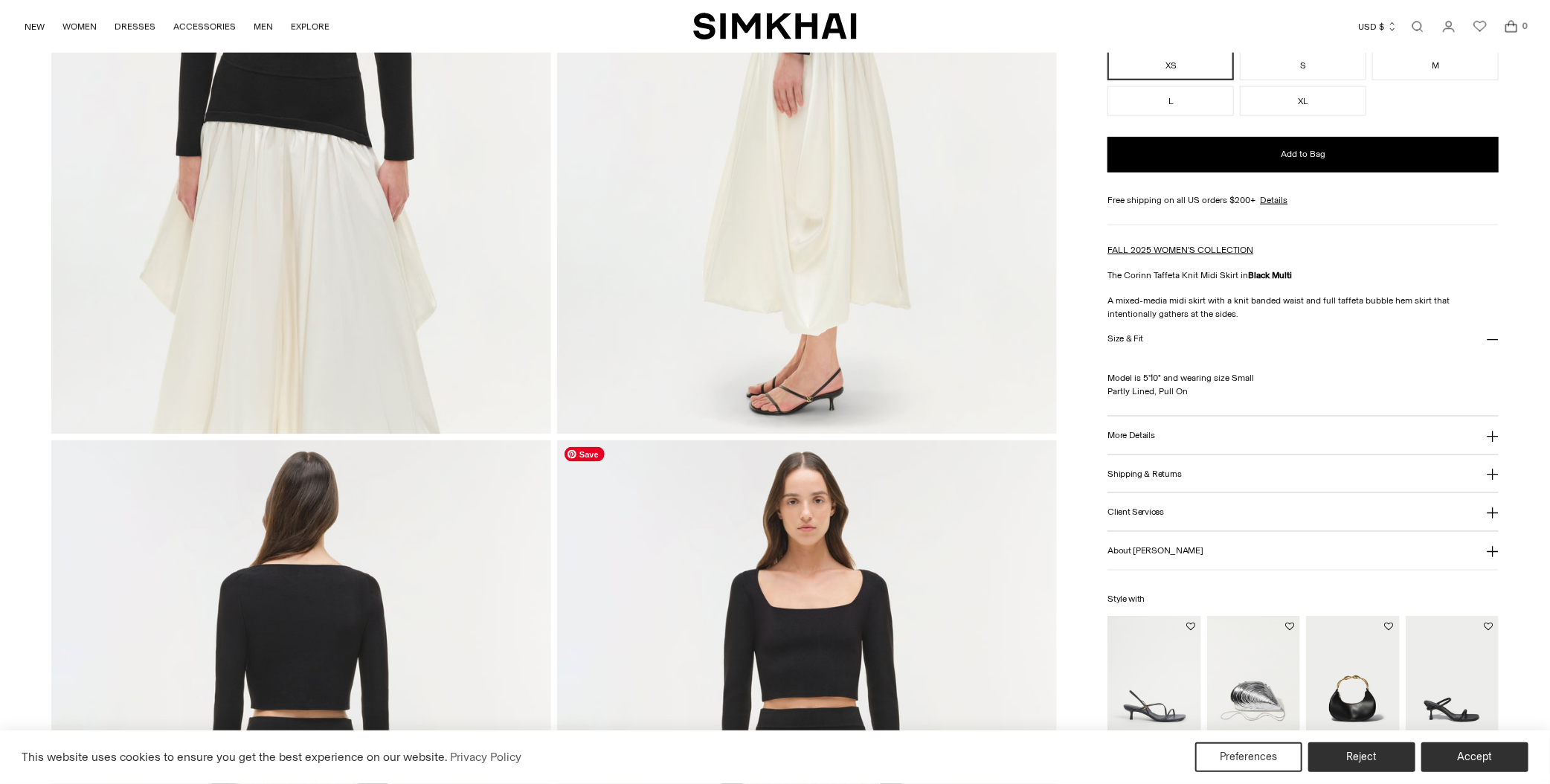
scroll to position [1413, 0]
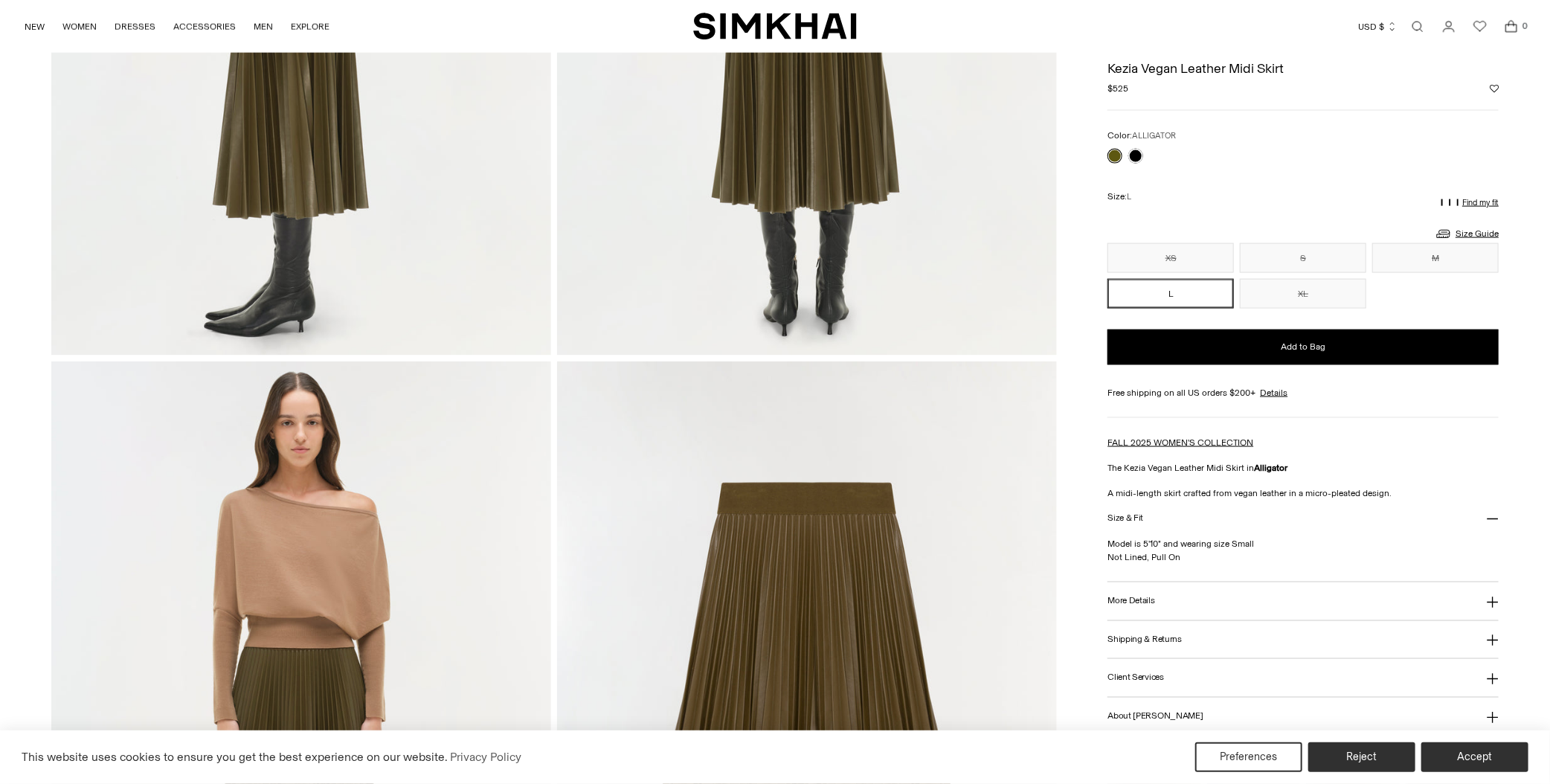
scroll to position [960, 0]
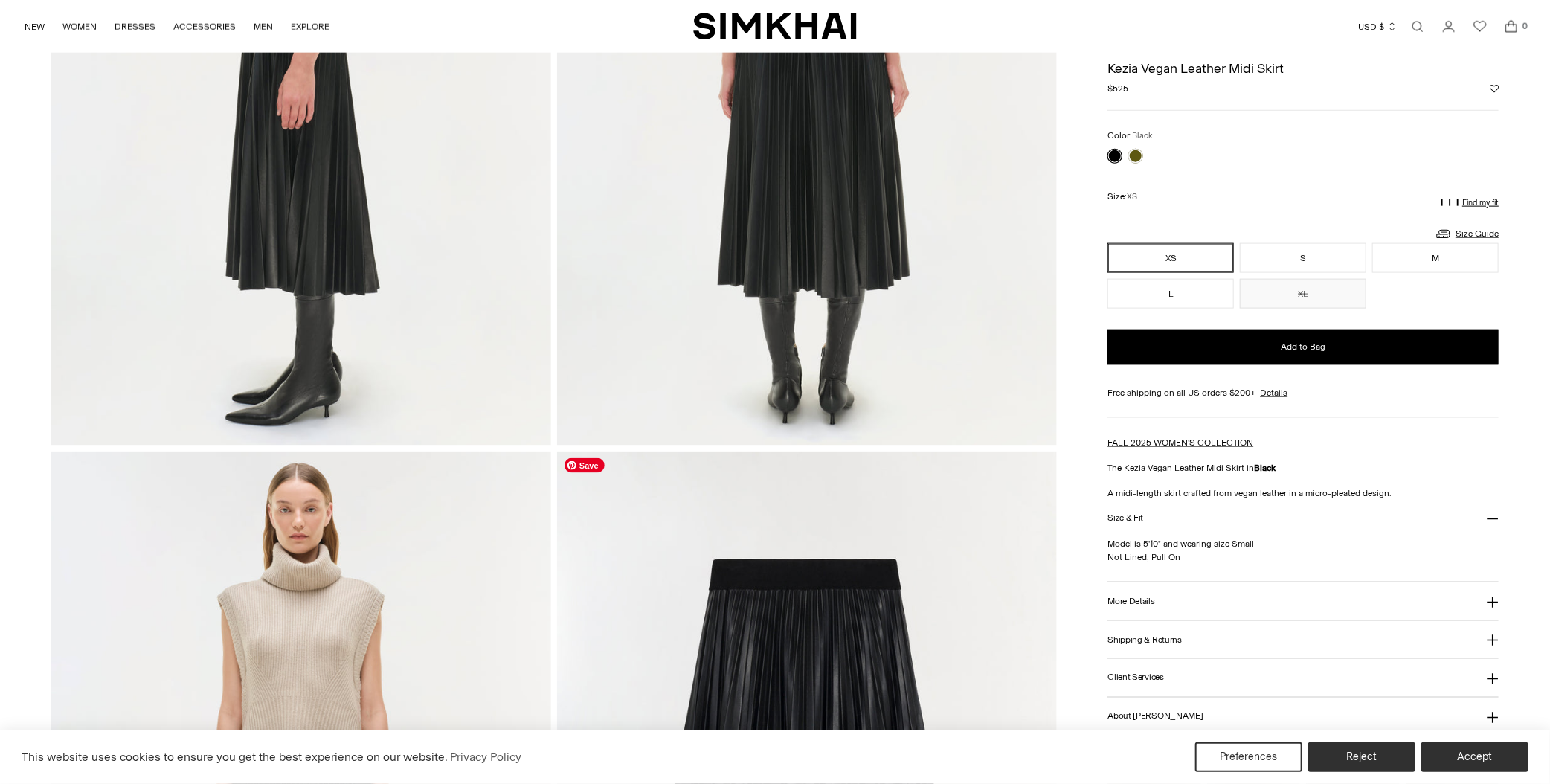
scroll to position [1041, 0]
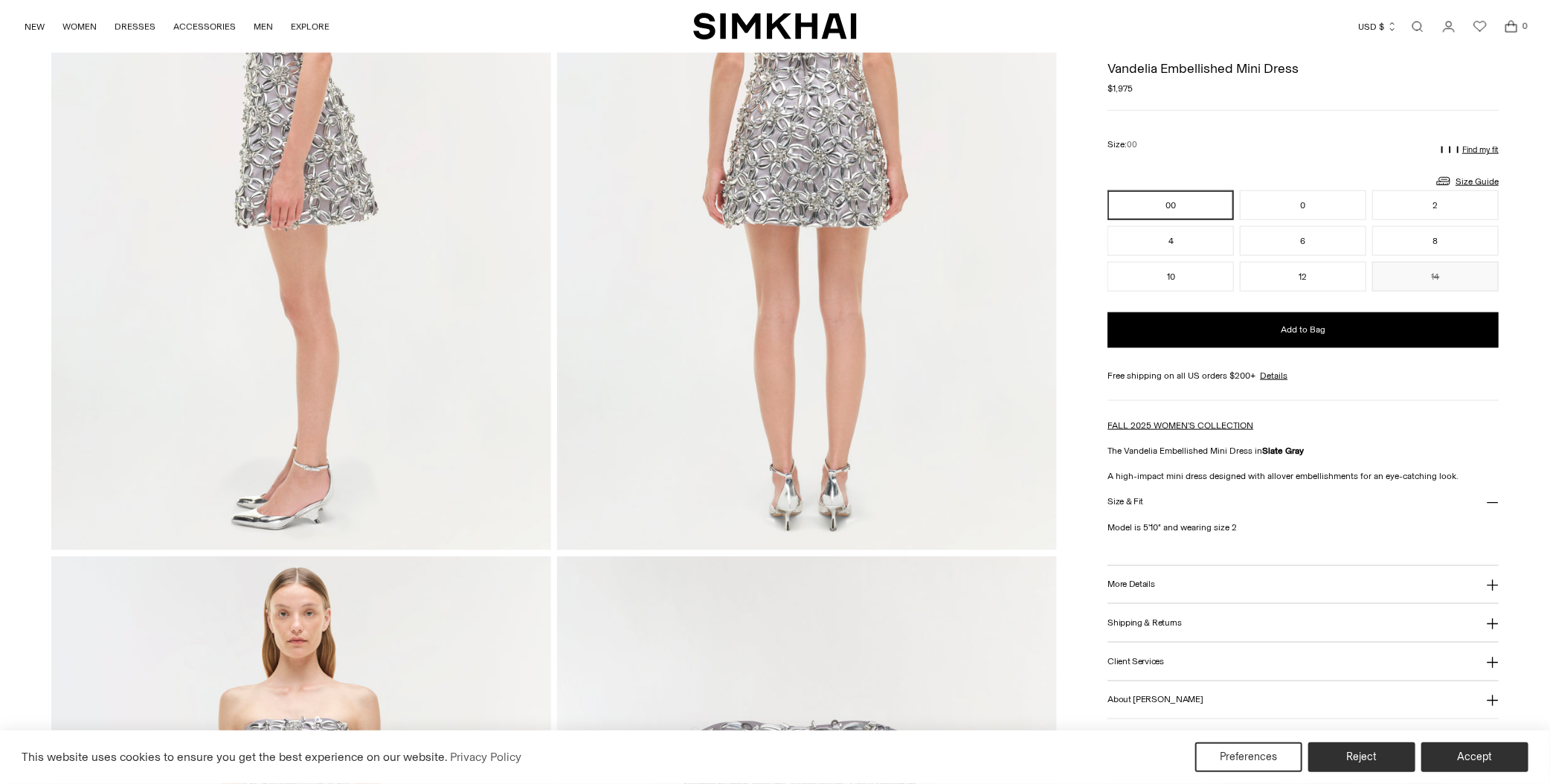
scroll to position [892, 0]
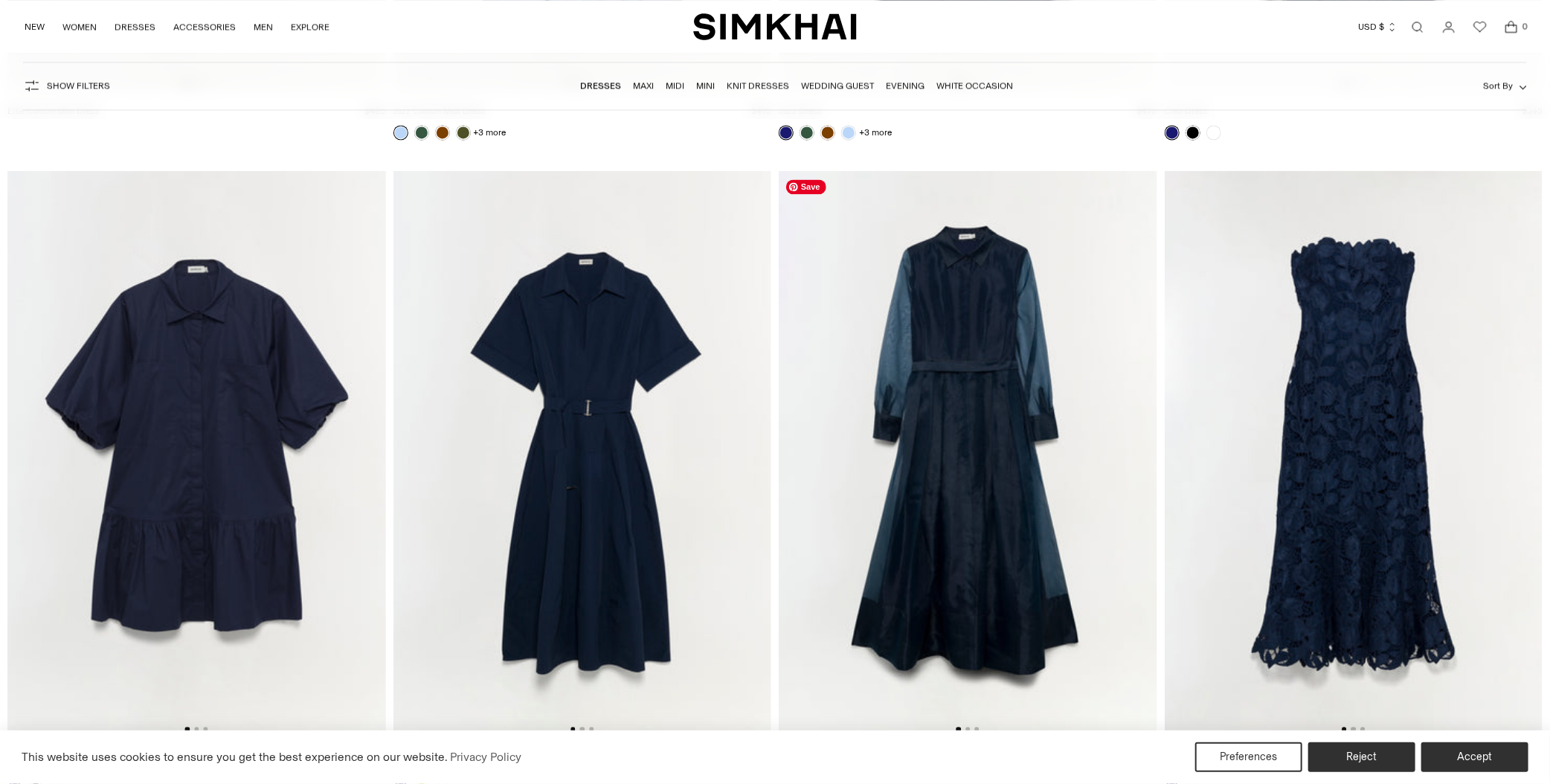
scroll to position [12939, 0]
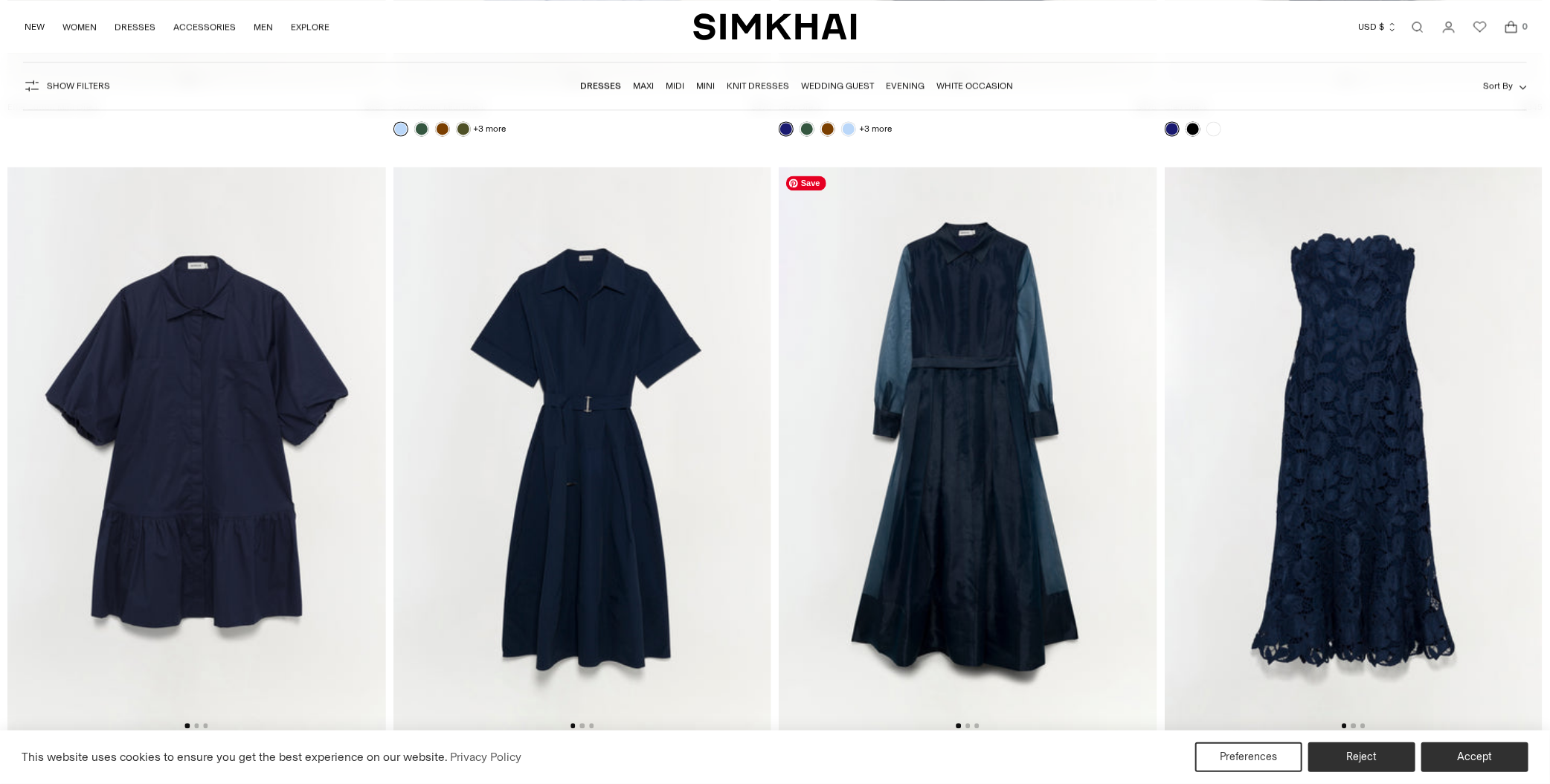
click at [985, 544] on img at bounding box center [968, 450] width 379 height 567
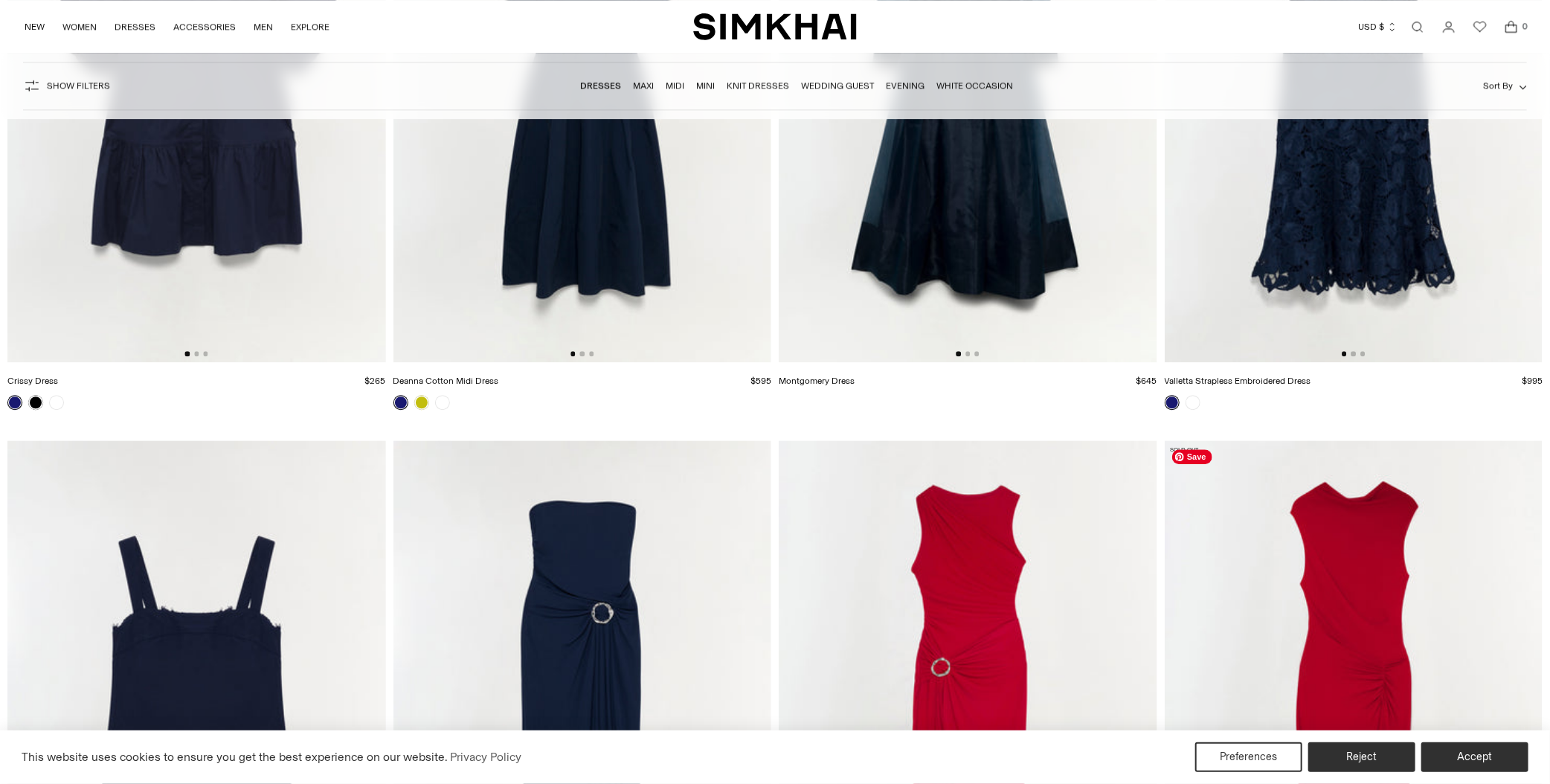
scroll to position [13014, 0]
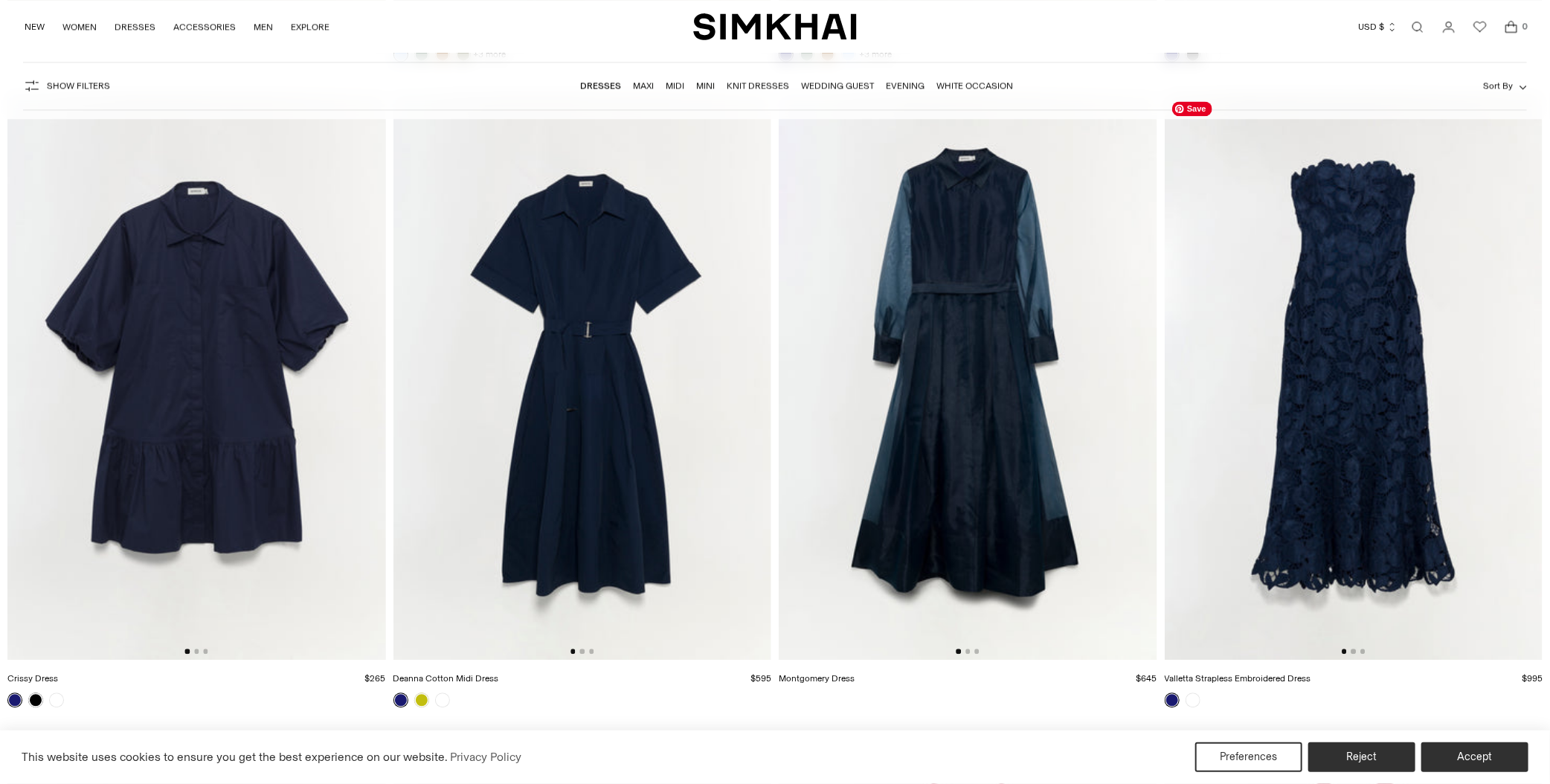
click at [1342, 360] on img at bounding box center [1355, 375] width 379 height 567
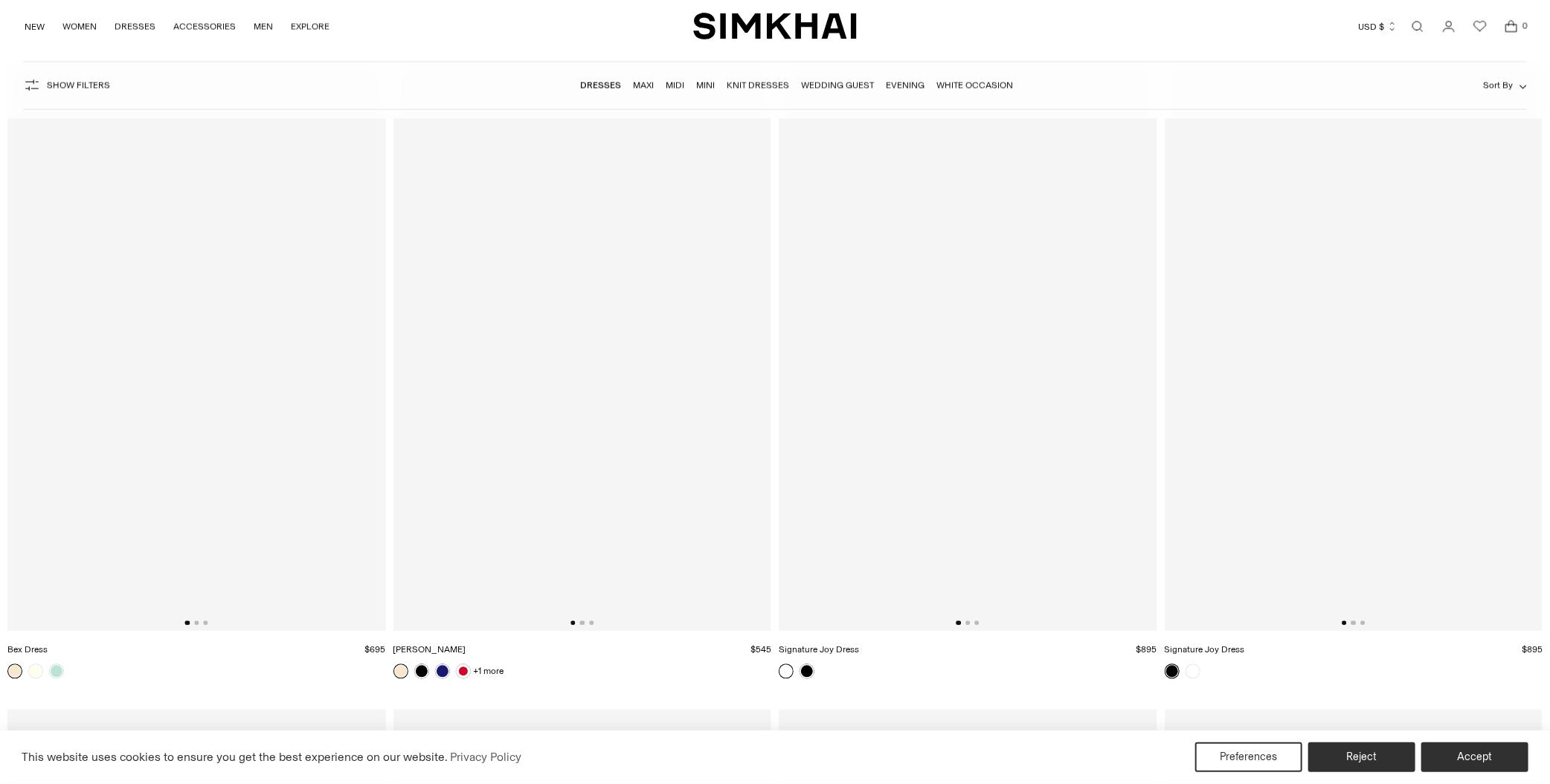
scroll to position [27440, 0]
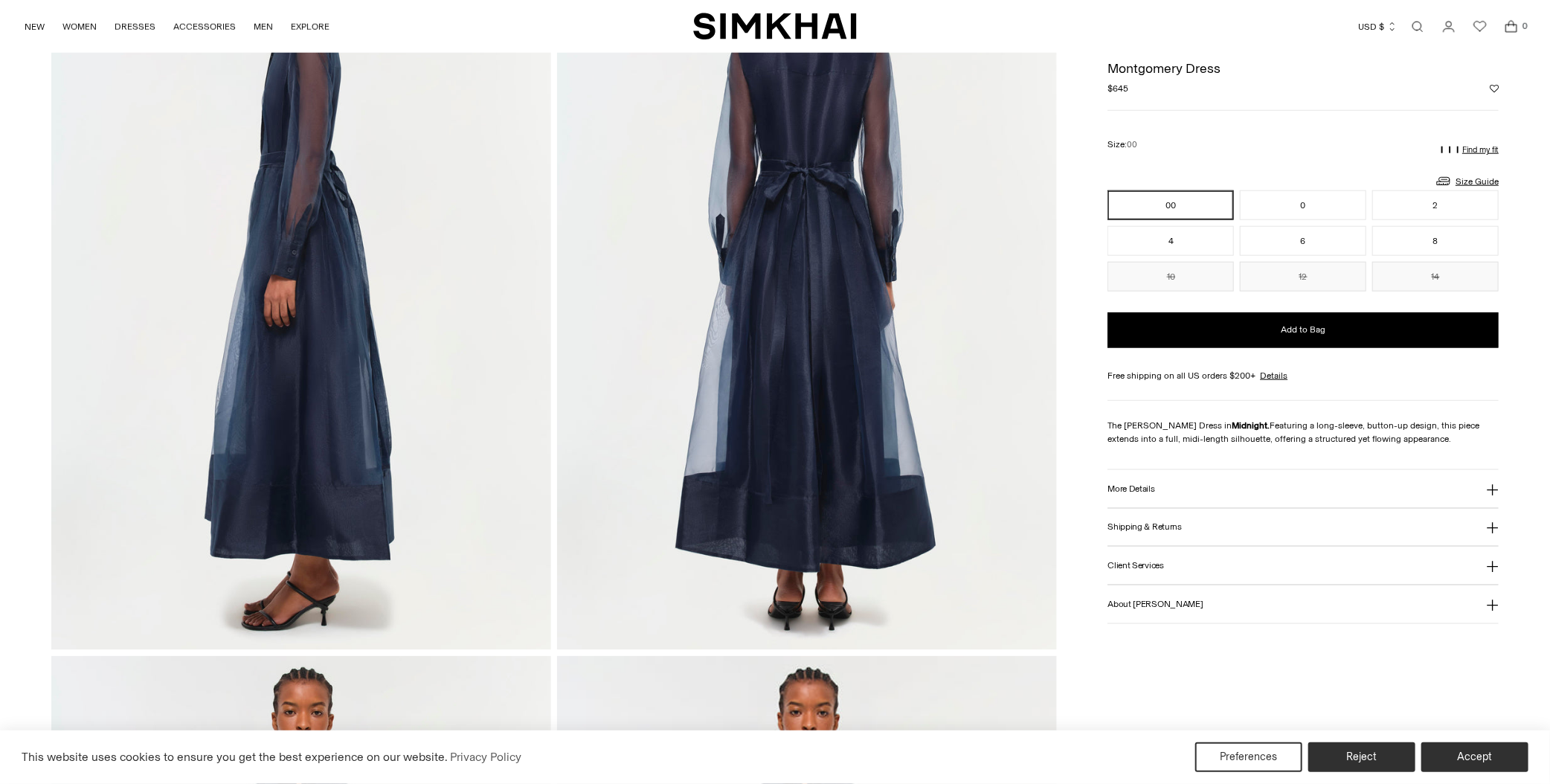
scroll to position [743, 0]
